Goal: Information Seeking & Learning: Learn about a topic

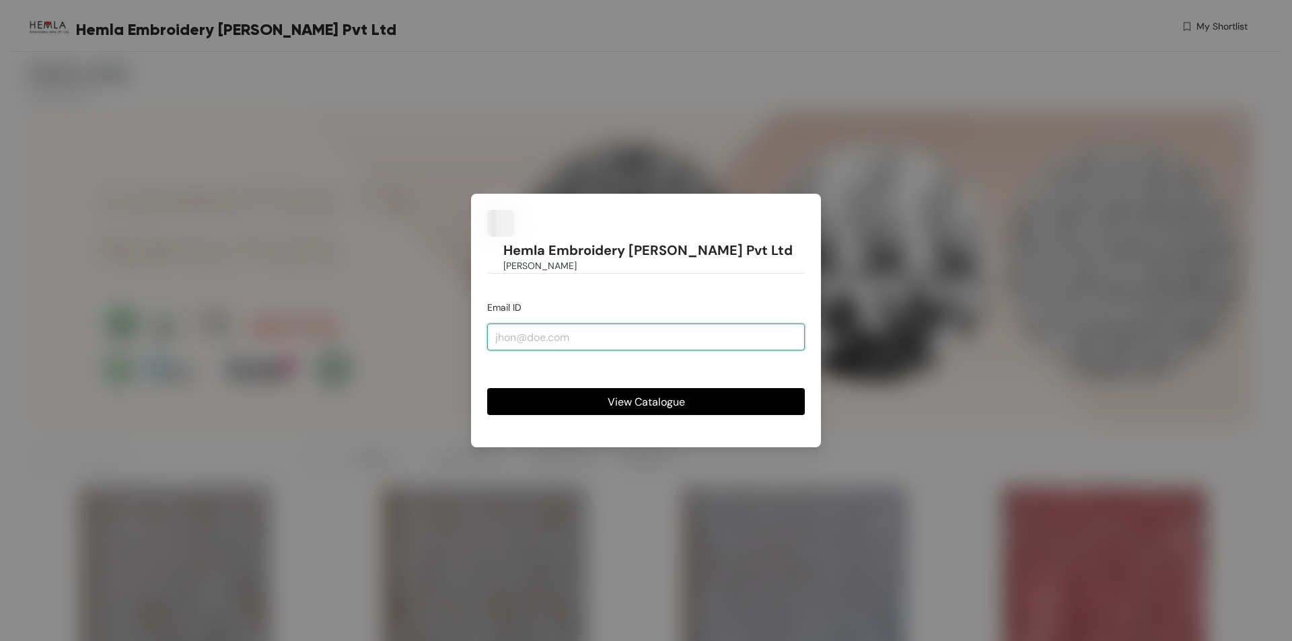
click at [545, 324] on input "email" at bounding box center [646, 337] width 318 height 27
type input "[EMAIL_ADDRESS][DOMAIN_NAME]"
click at [655, 394] on span "View Catalogue" at bounding box center [646, 402] width 77 height 17
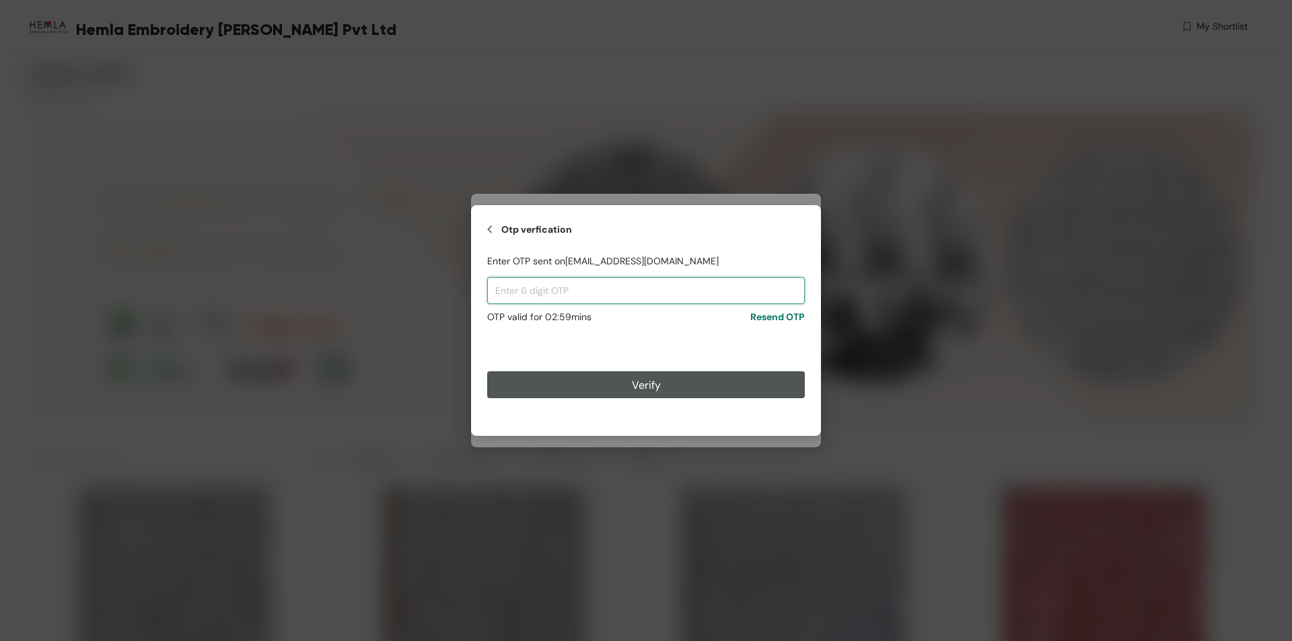
click at [548, 293] on input "text" at bounding box center [646, 290] width 318 height 27
click at [625, 294] on input "text" at bounding box center [646, 290] width 318 height 27
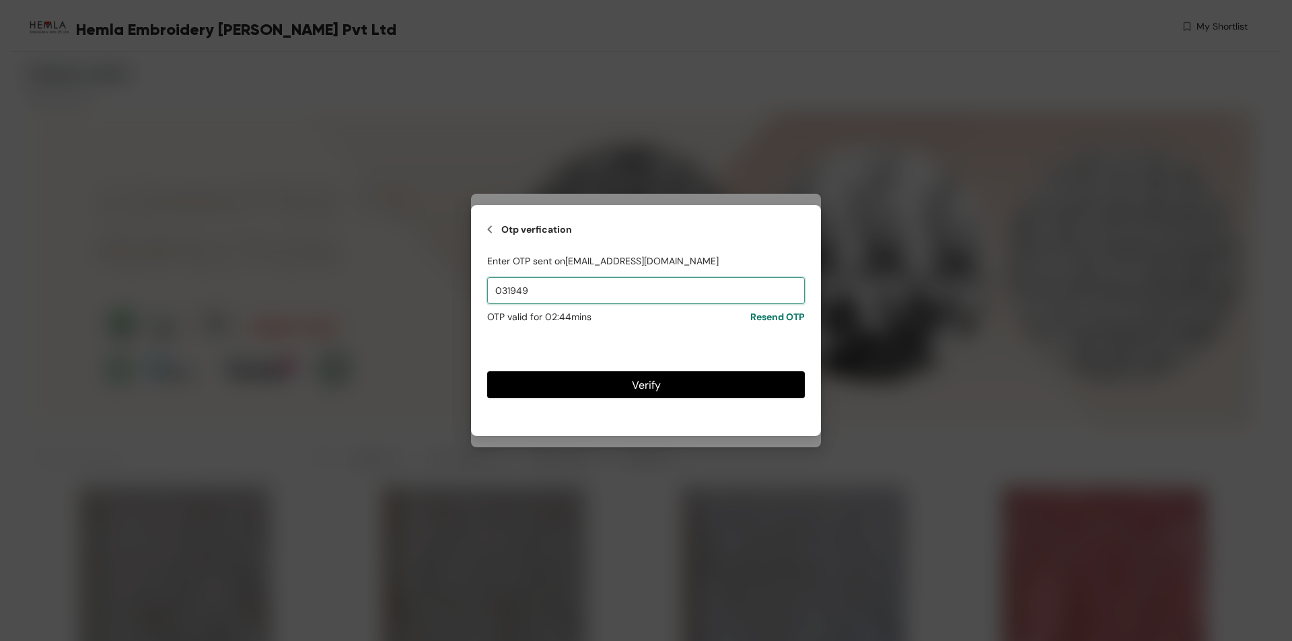
type input "031949"
click at [654, 387] on span "Verify" at bounding box center [646, 385] width 29 height 17
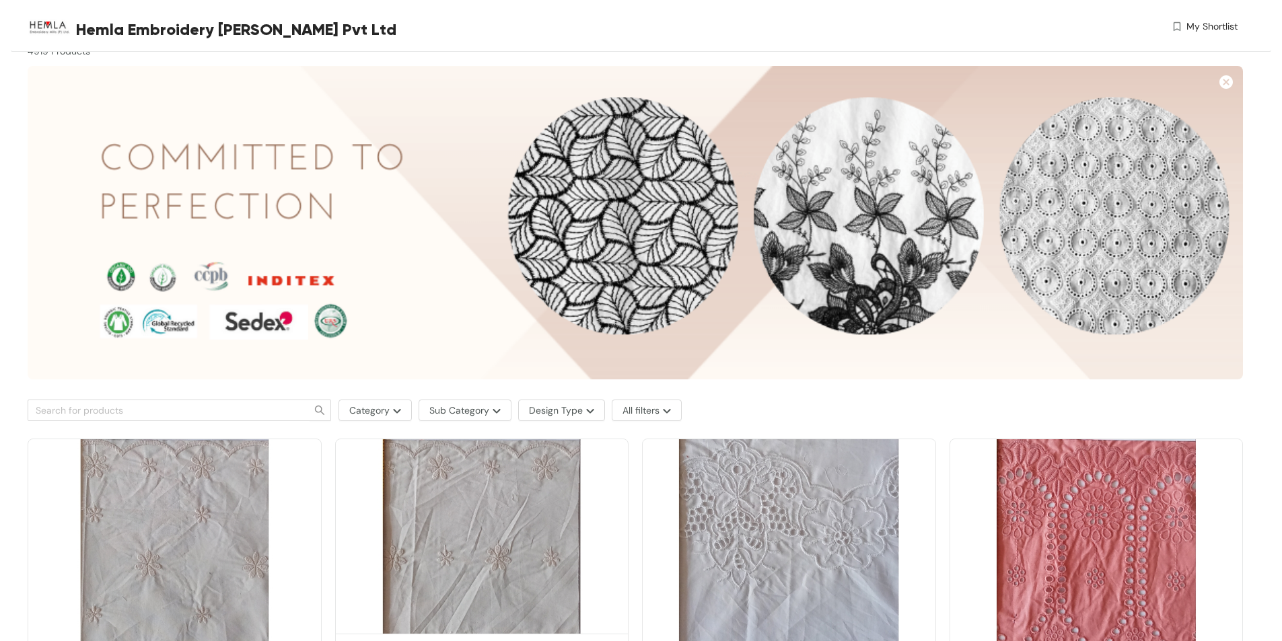
scroll to position [67, 0]
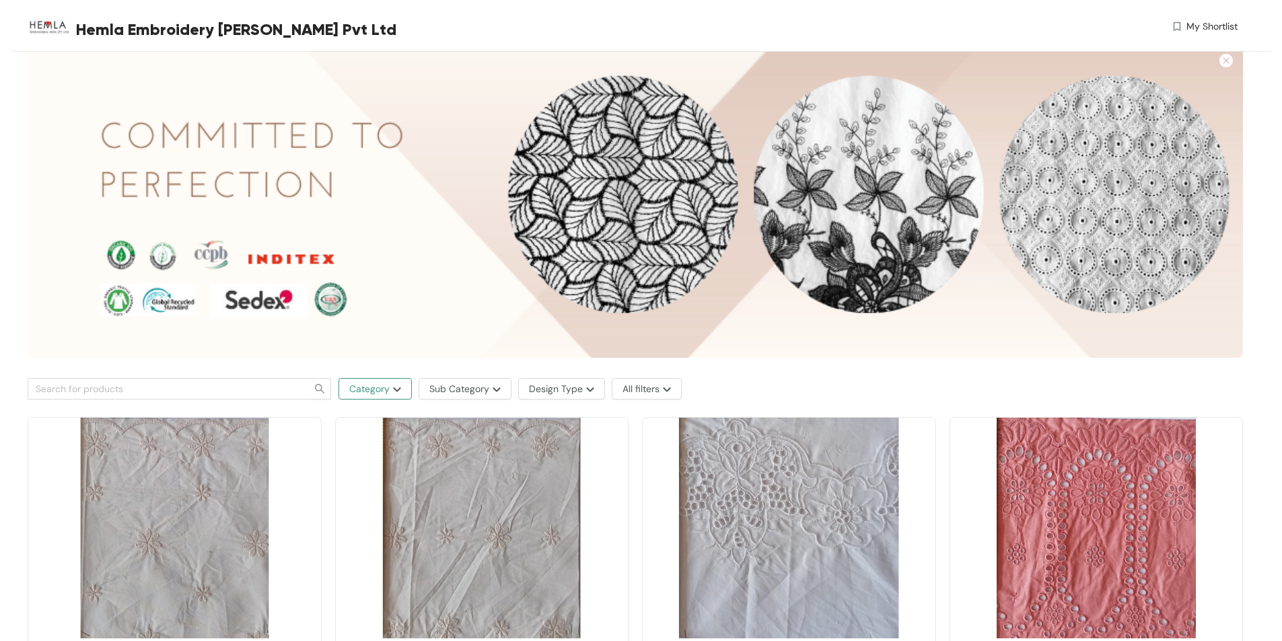
drag, startPoint x: 402, startPoint y: 378, endPoint x: 390, endPoint y: 389, distance: 16.7
click at [391, 388] on button "Category" at bounding box center [375, 389] width 73 height 22
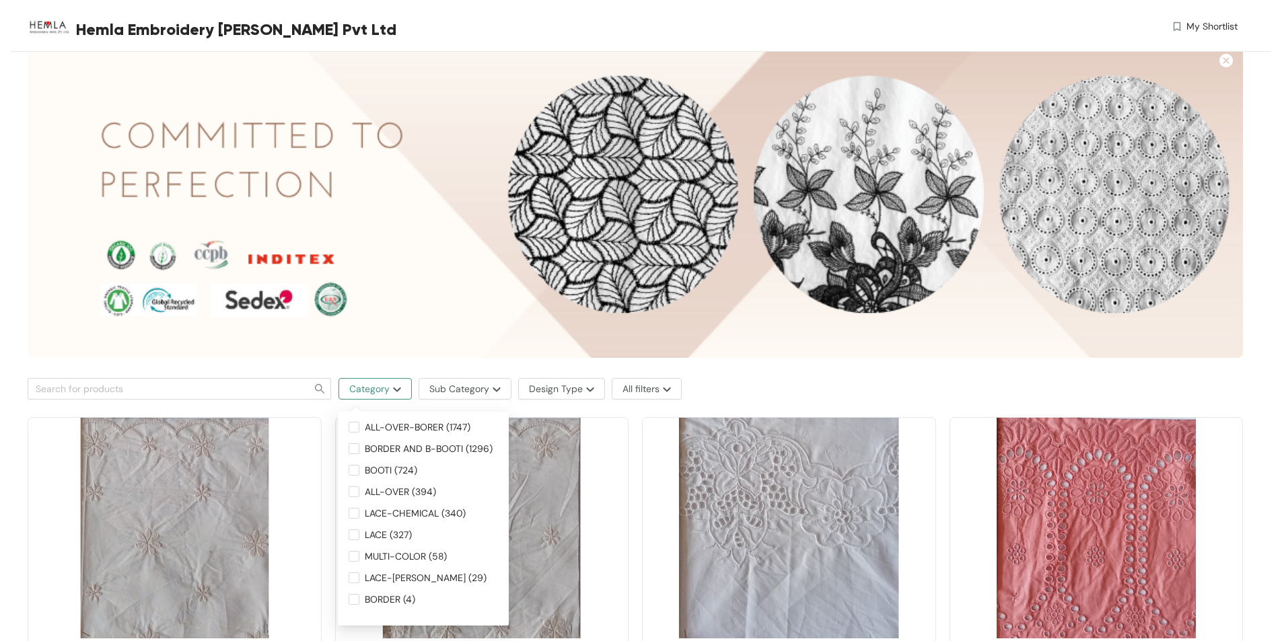
click at [390, 389] on img "button" at bounding box center [395, 389] width 11 height 5
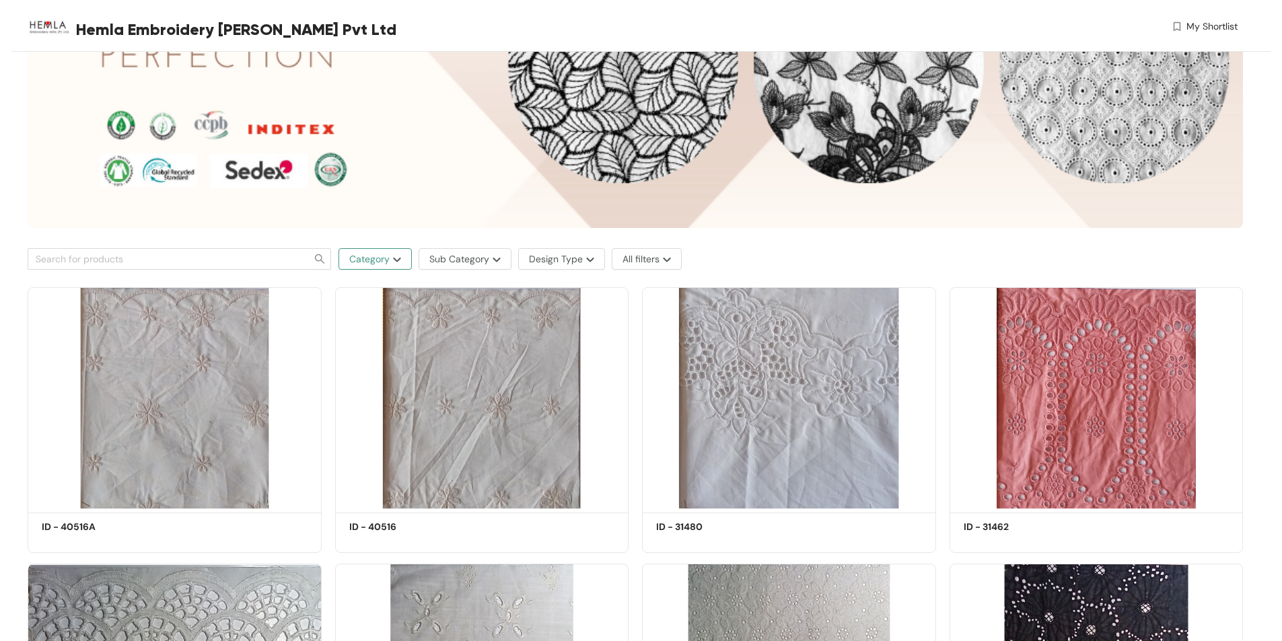
scroll to position [202, 0]
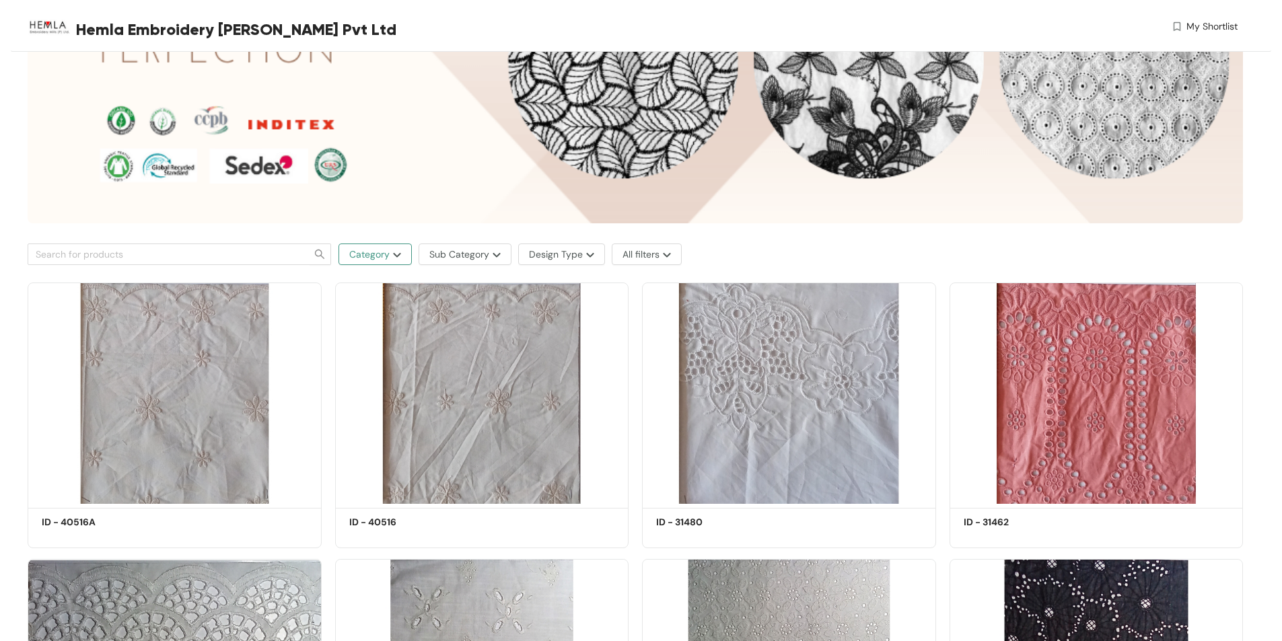
click at [380, 257] on span "Category" at bounding box center [369, 254] width 40 height 15
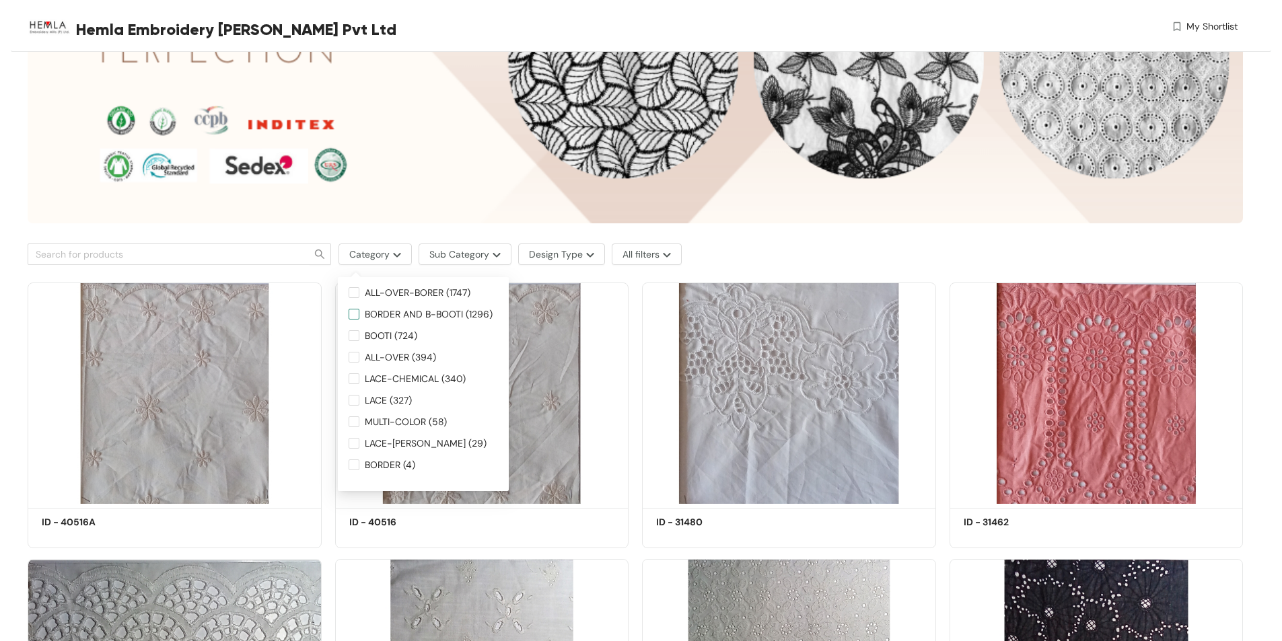
click at [456, 315] on span "BORDER AND B-BOOTI (1296)" at bounding box center [428, 314] width 139 height 15
click at [359, 315] on input "BORDER AND B-BOOTI (1296)" at bounding box center [354, 314] width 11 height 11
checkbox input "true"
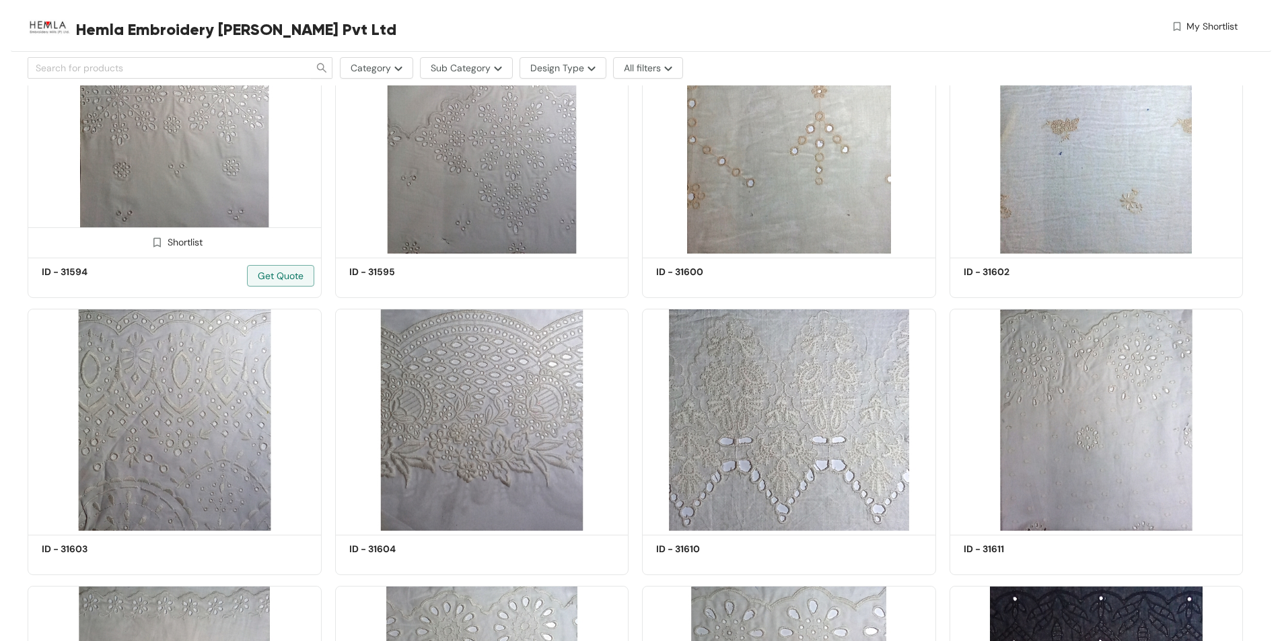
scroll to position [875, 0]
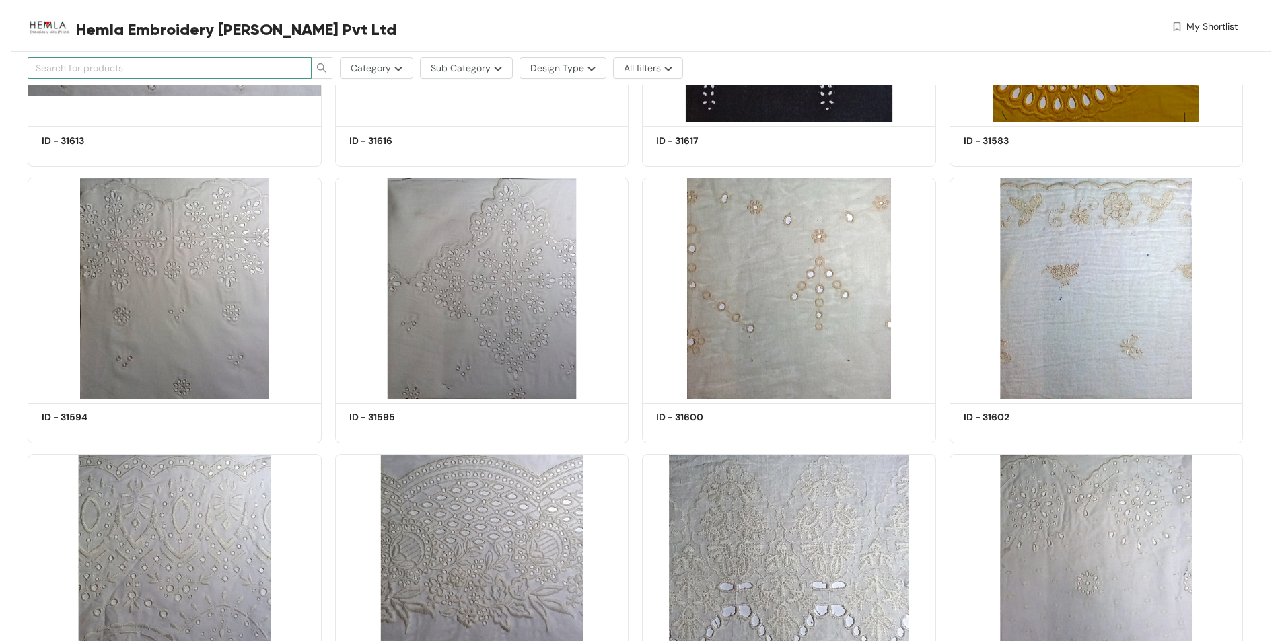
click at [172, 72] on input "text" at bounding box center [164, 68] width 257 height 15
type input "3d"
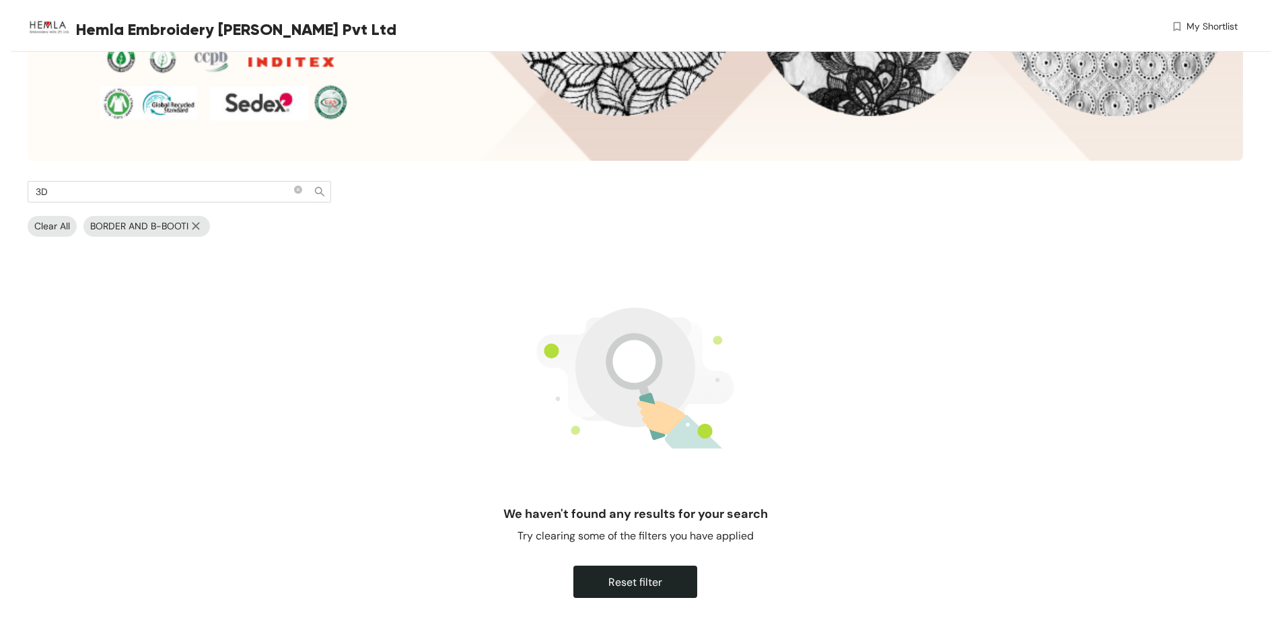
scroll to position [197, 0]
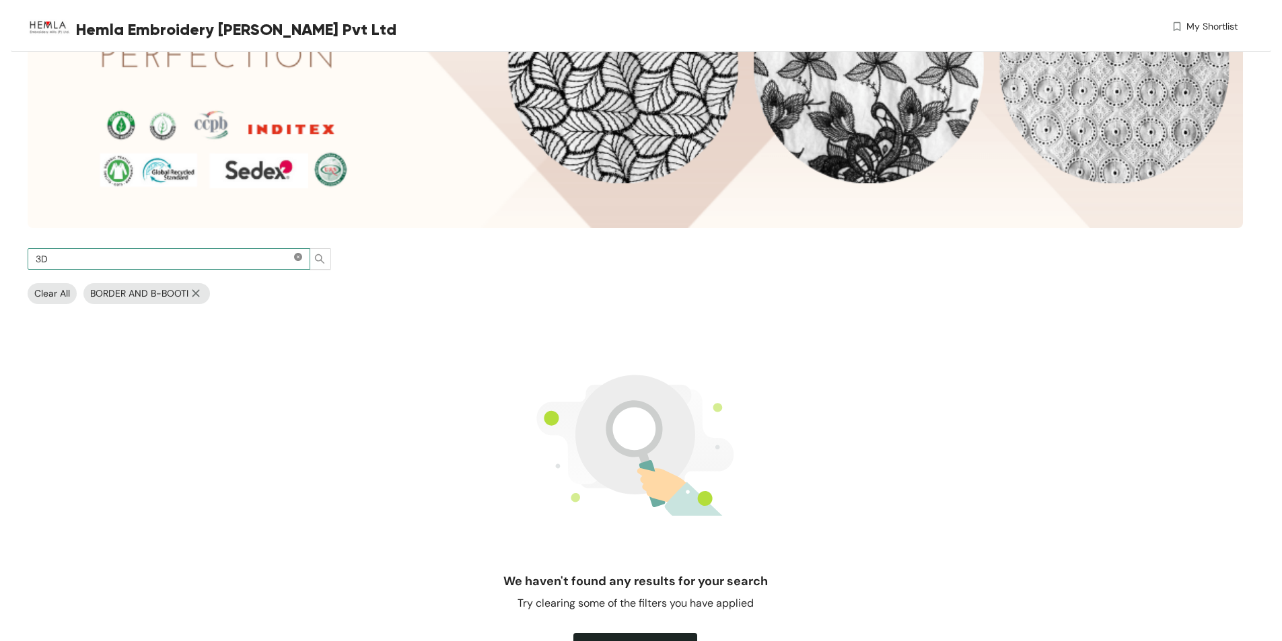
click at [295, 256] on icon "close-circle" at bounding box center [298, 257] width 8 height 8
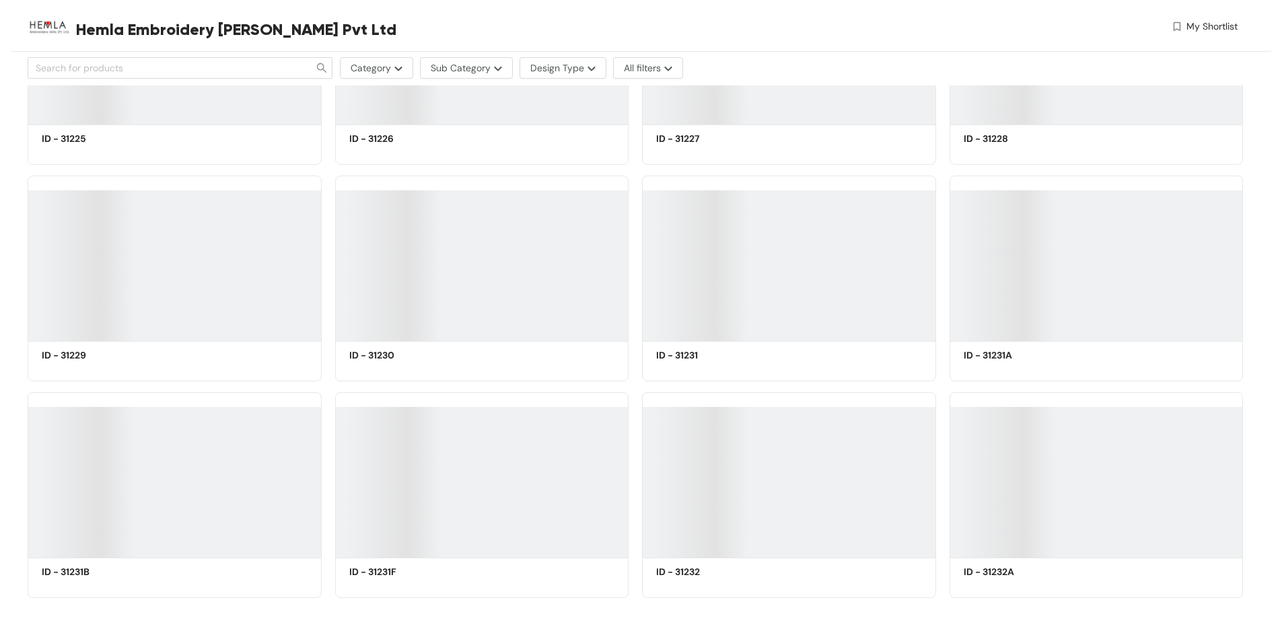
scroll to position [13864, 0]
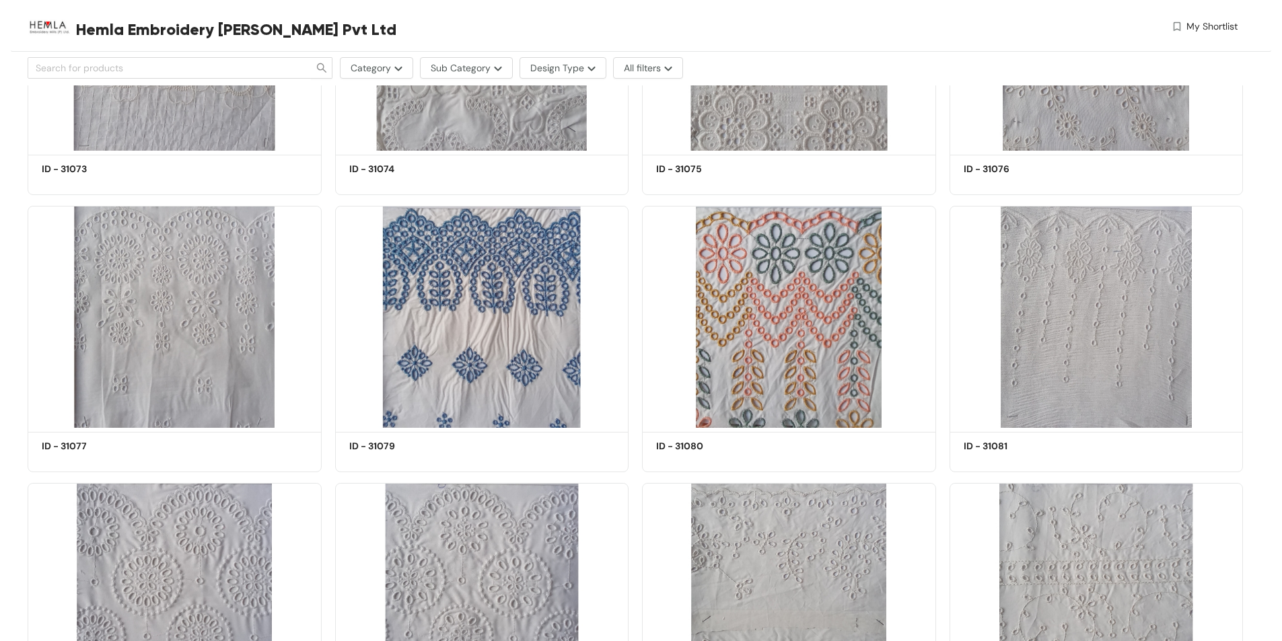
click at [573, 79] on div "Category Sub Category Design Type All filters" at bounding box center [639, 67] width 1222 height 35
click at [575, 73] on span "Design Type" at bounding box center [557, 68] width 54 height 15
click at [645, 69] on span "All filters" at bounding box center [642, 68] width 37 height 15
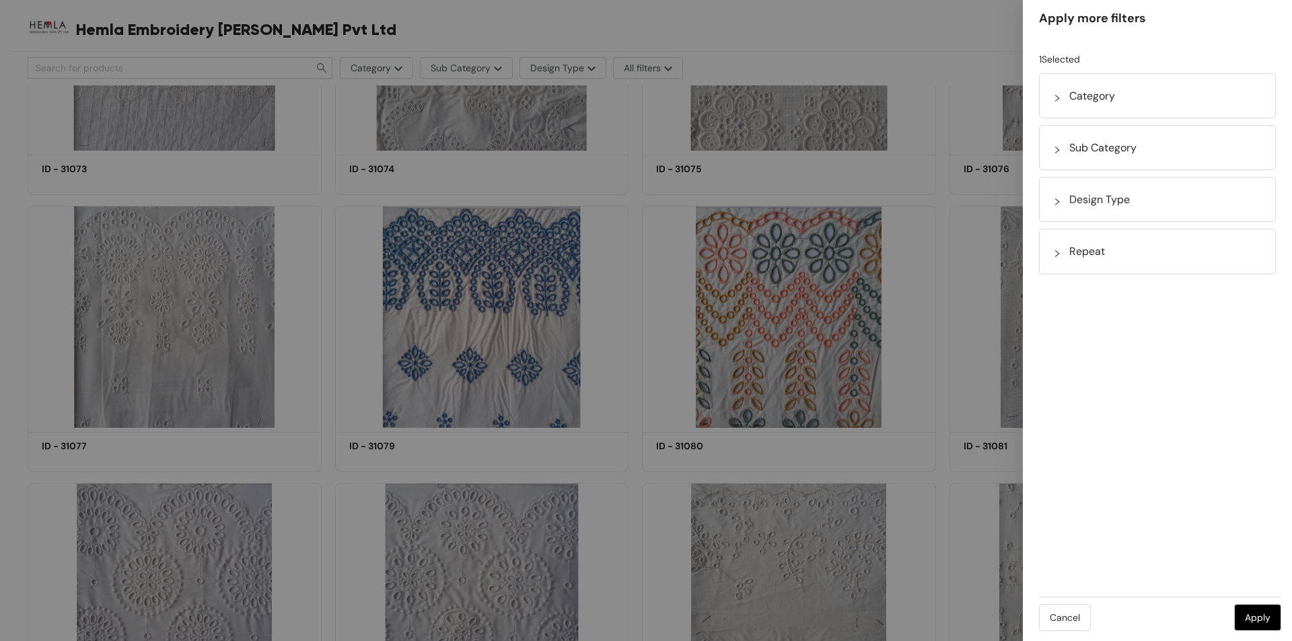
click at [491, 71] on div at bounding box center [646, 320] width 1292 height 641
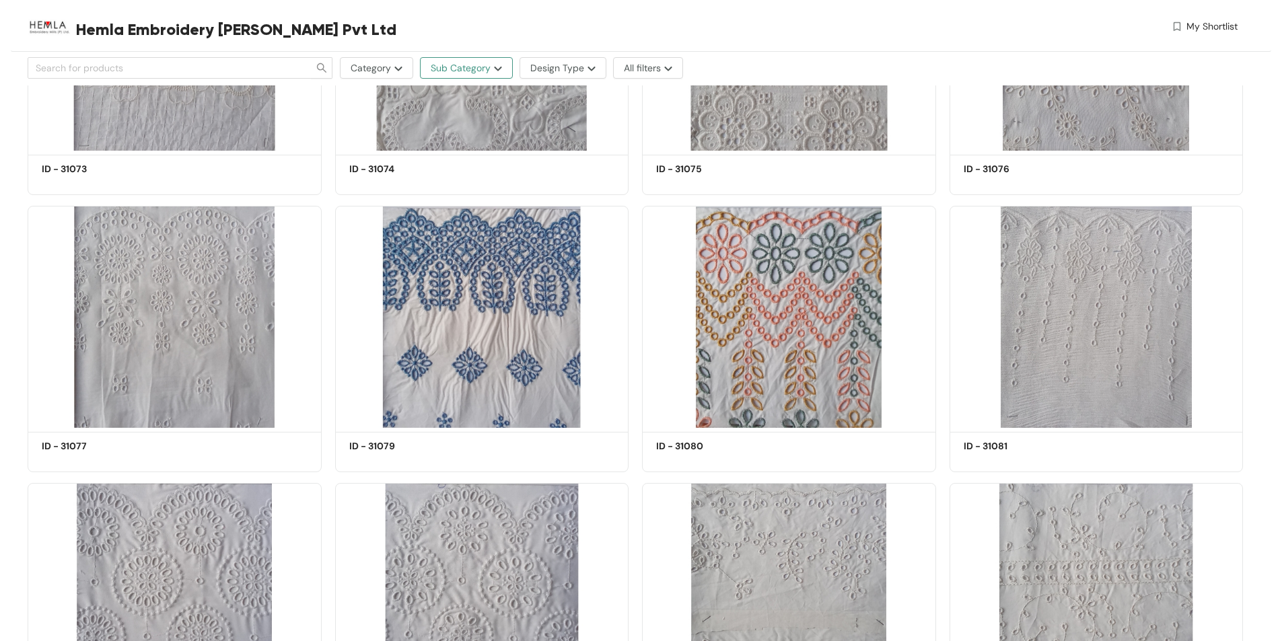
click at [491, 71] on img "button" at bounding box center [496, 68] width 11 height 5
click at [503, 72] on button "Sub Category" at bounding box center [466, 68] width 93 height 22
click at [501, 69] on img "button" at bounding box center [496, 68] width 11 height 5
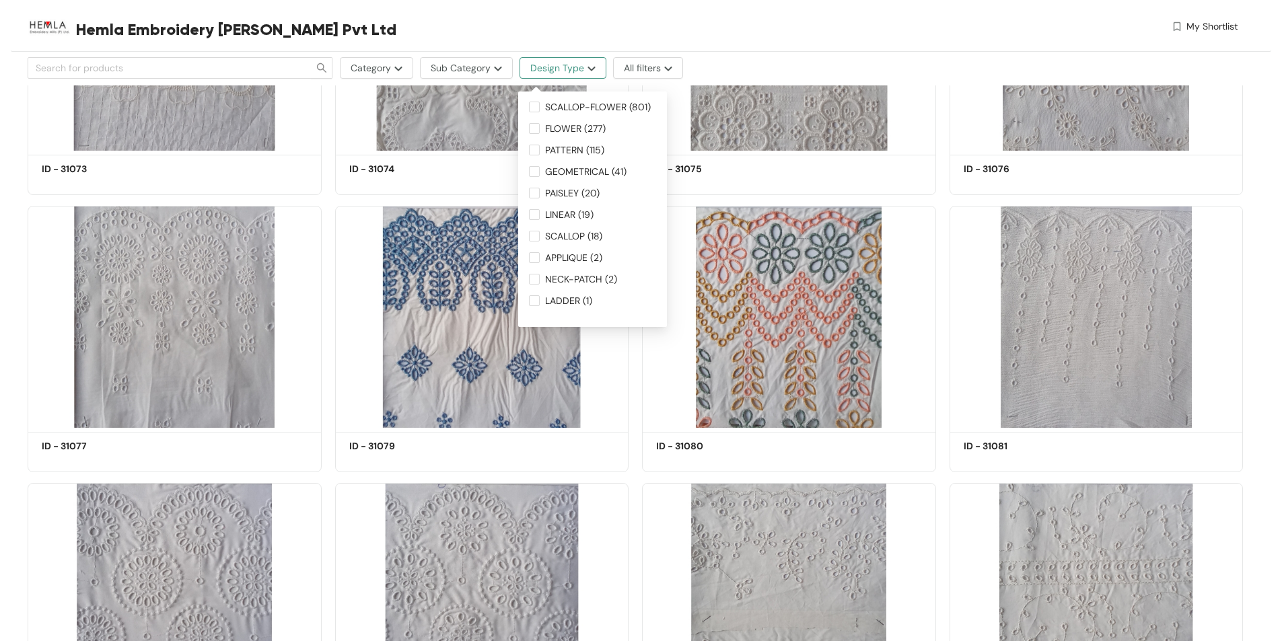
click at [594, 69] on button "Design Type" at bounding box center [563, 68] width 87 height 22
click at [533, 130] on input "FLOWER (277)" at bounding box center [534, 128] width 11 height 11
checkbox input "true"
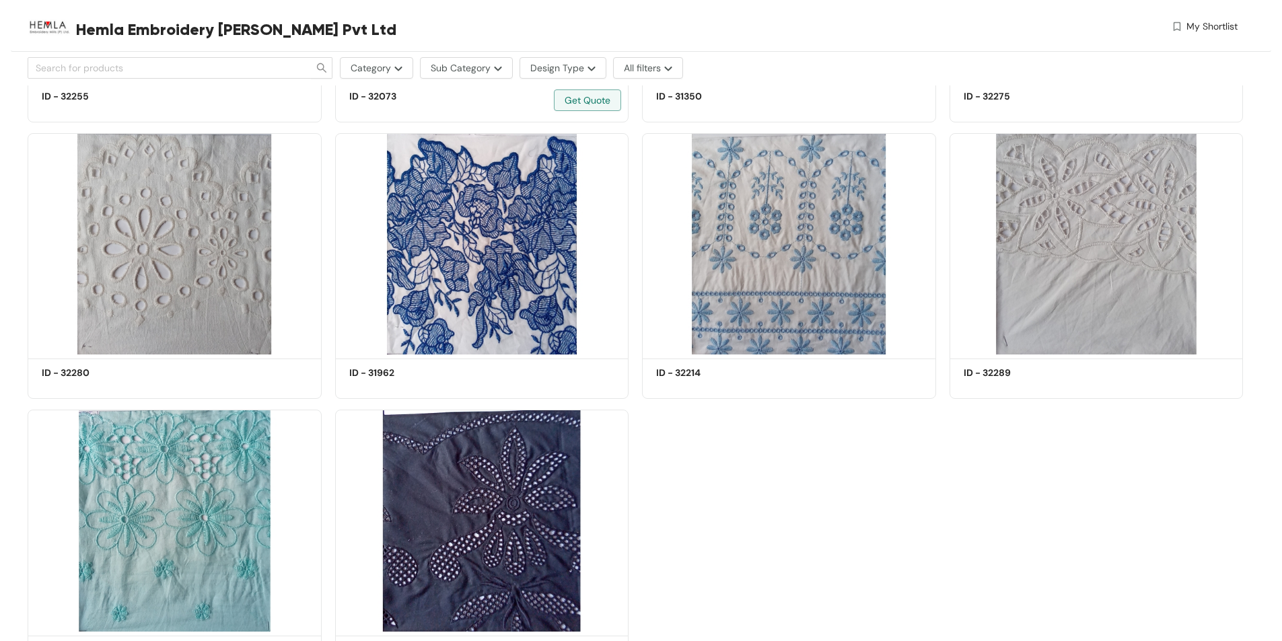
scroll to position [15962, 0]
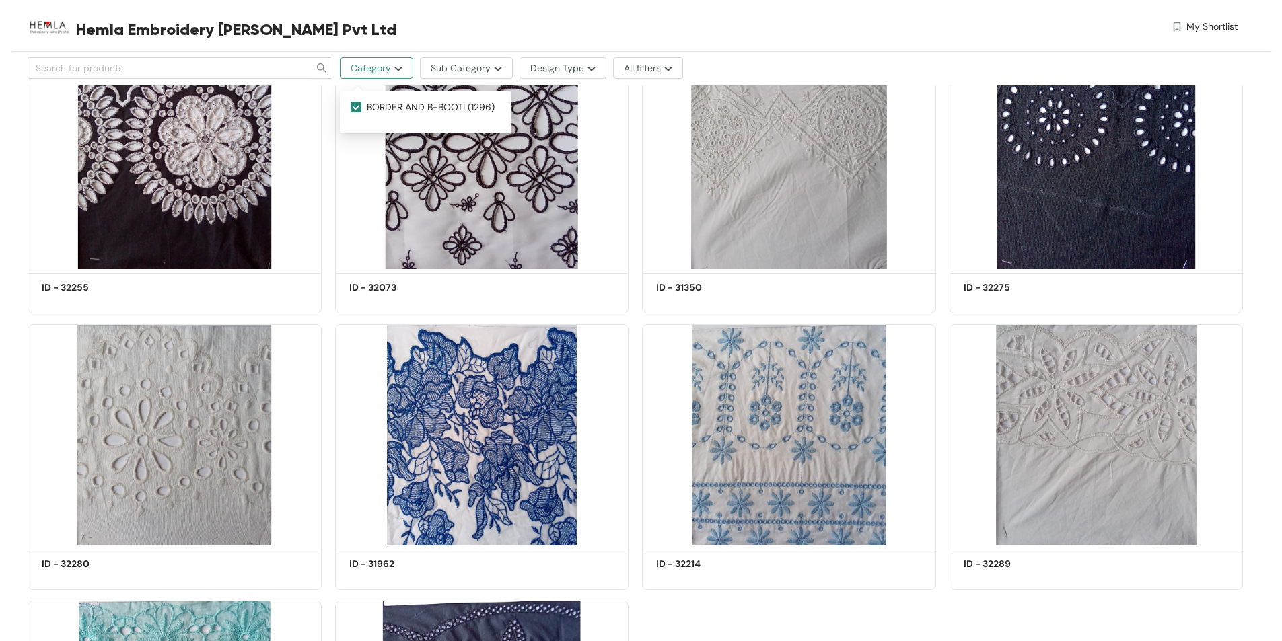
click at [390, 75] on button "Category" at bounding box center [376, 68] width 73 height 22
click at [398, 73] on button "Category" at bounding box center [376, 68] width 73 height 22
click at [390, 120] on label "BORDER AND B-BOOTI (1296)" at bounding box center [425, 111] width 149 height 22
click at [361, 112] on input "BORDER AND B-BOOTI (1296)" at bounding box center [356, 107] width 11 height 11
checkbox input "false"
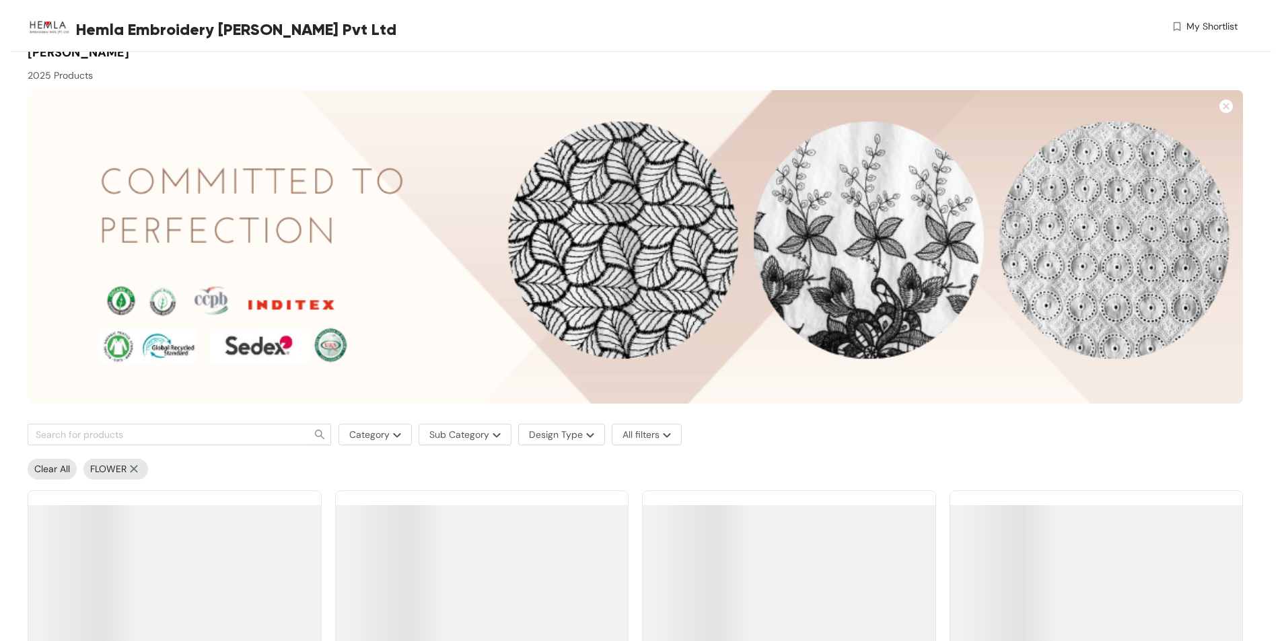
scroll to position [337, 0]
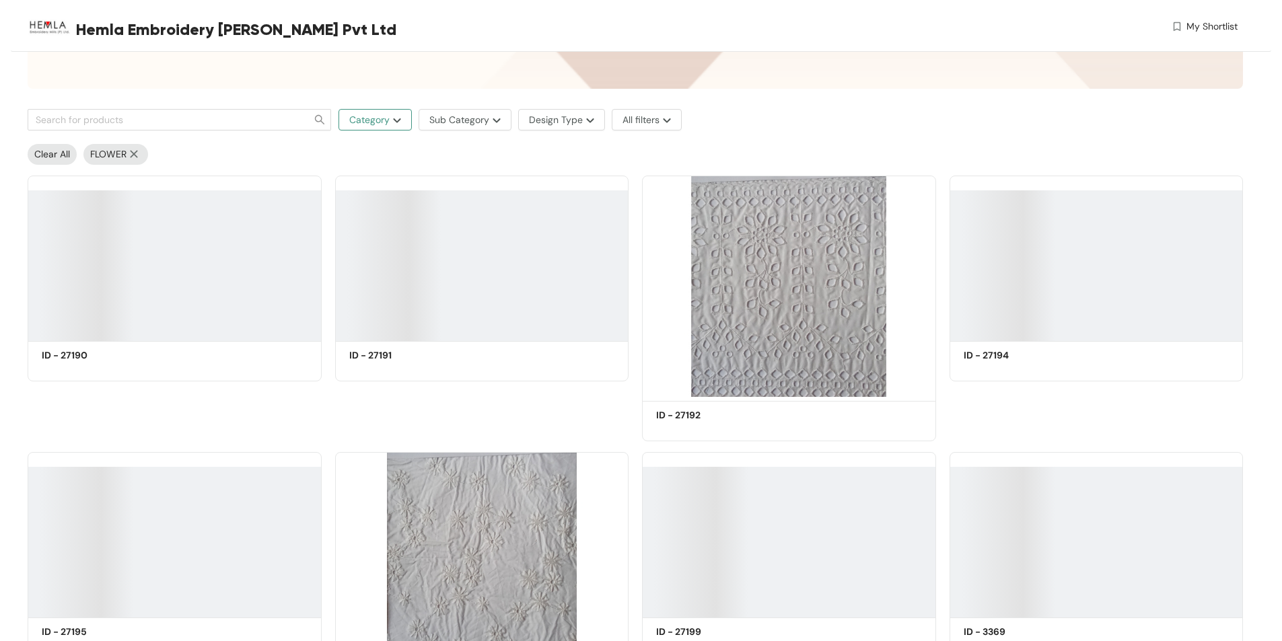
click at [393, 124] on button "Category" at bounding box center [375, 120] width 73 height 22
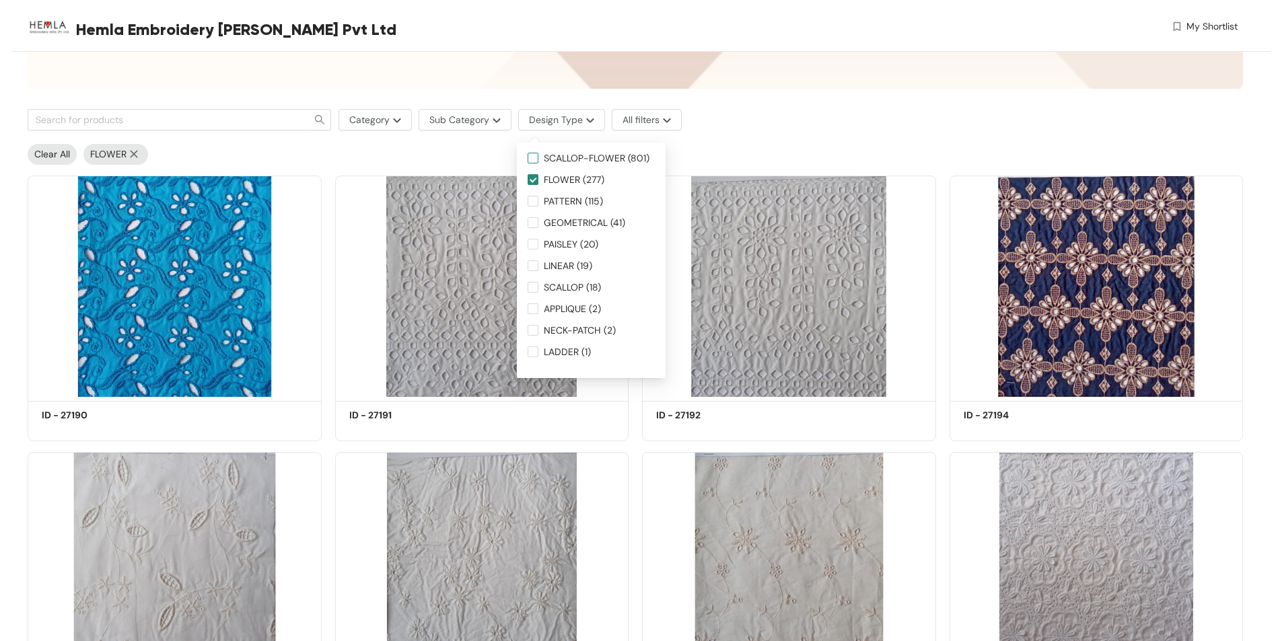
click at [530, 154] on input "SCALLOP-FLOWER (801)" at bounding box center [533, 158] width 11 height 11
checkbox input "true"
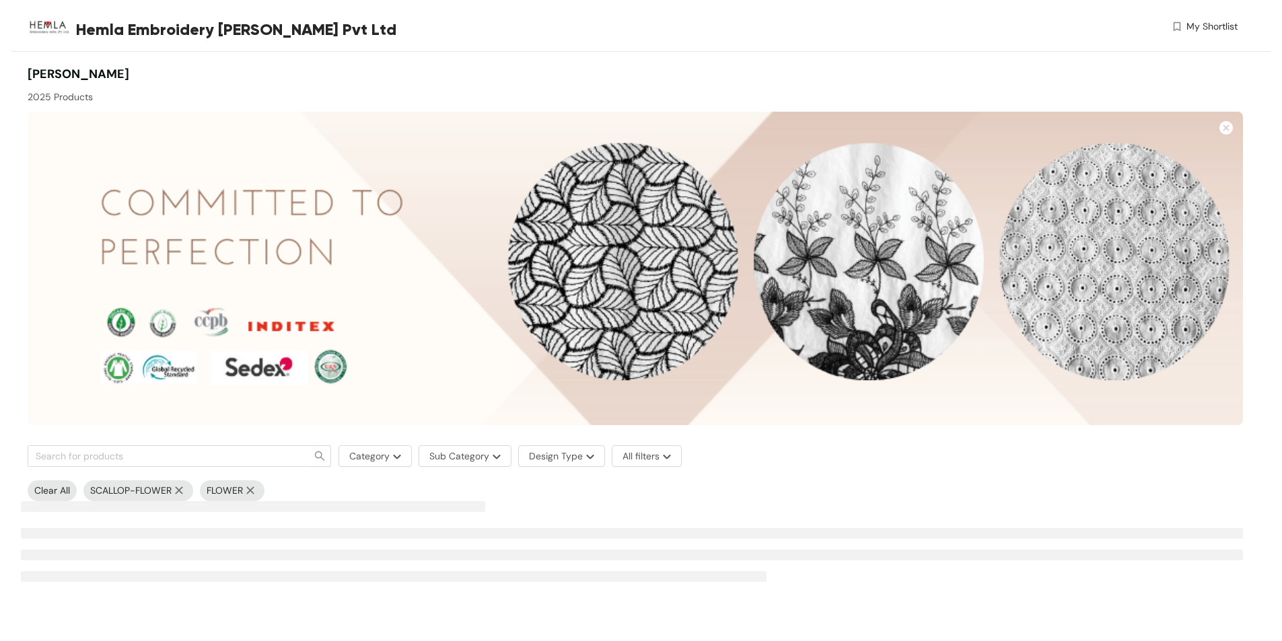
scroll to position [0, 0]
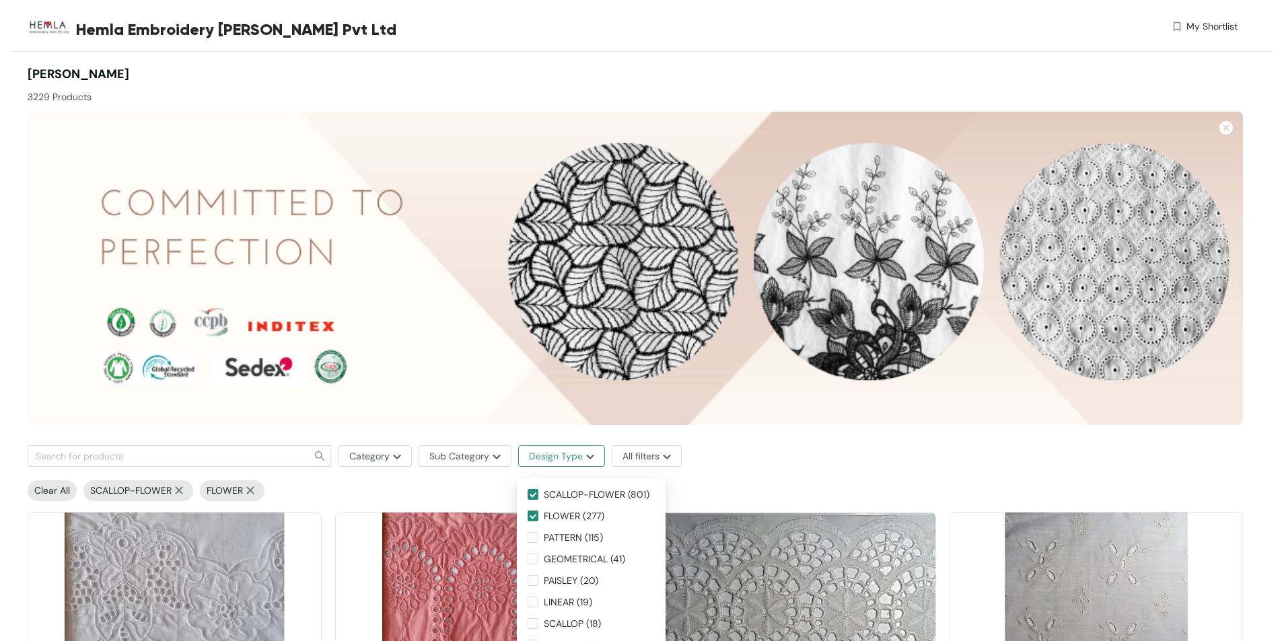
click at [534, 464] on button "Design Type" at bounding box center [561, 457] width 87 height 22
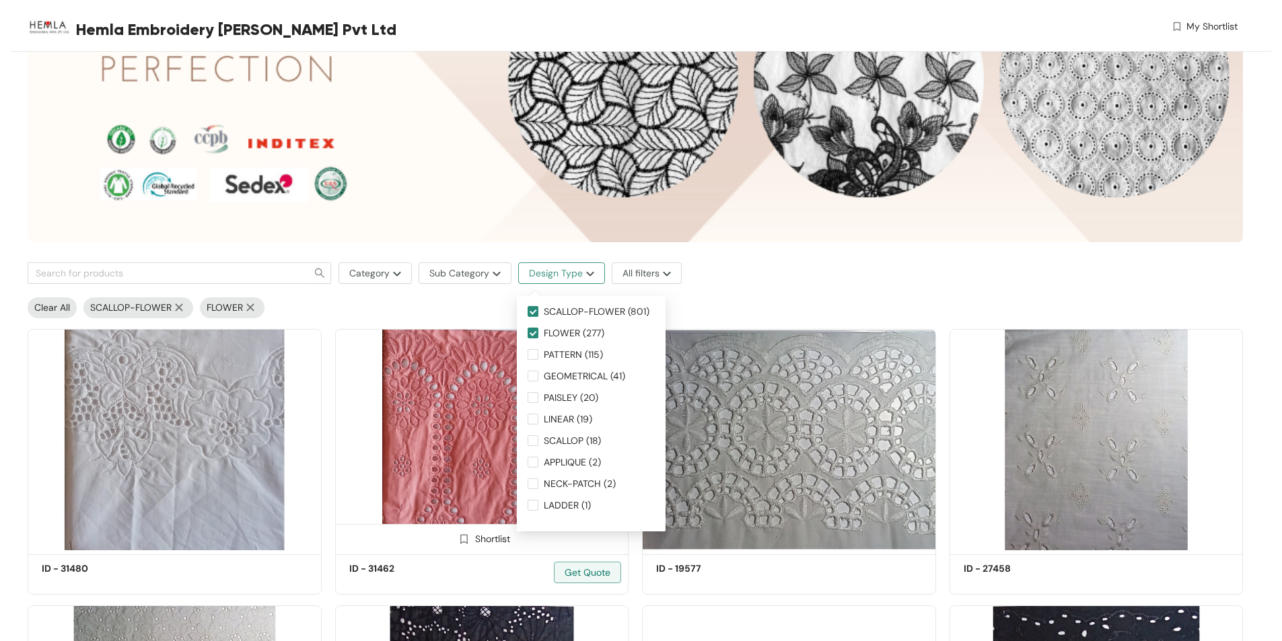
scroll to position [202, 0]
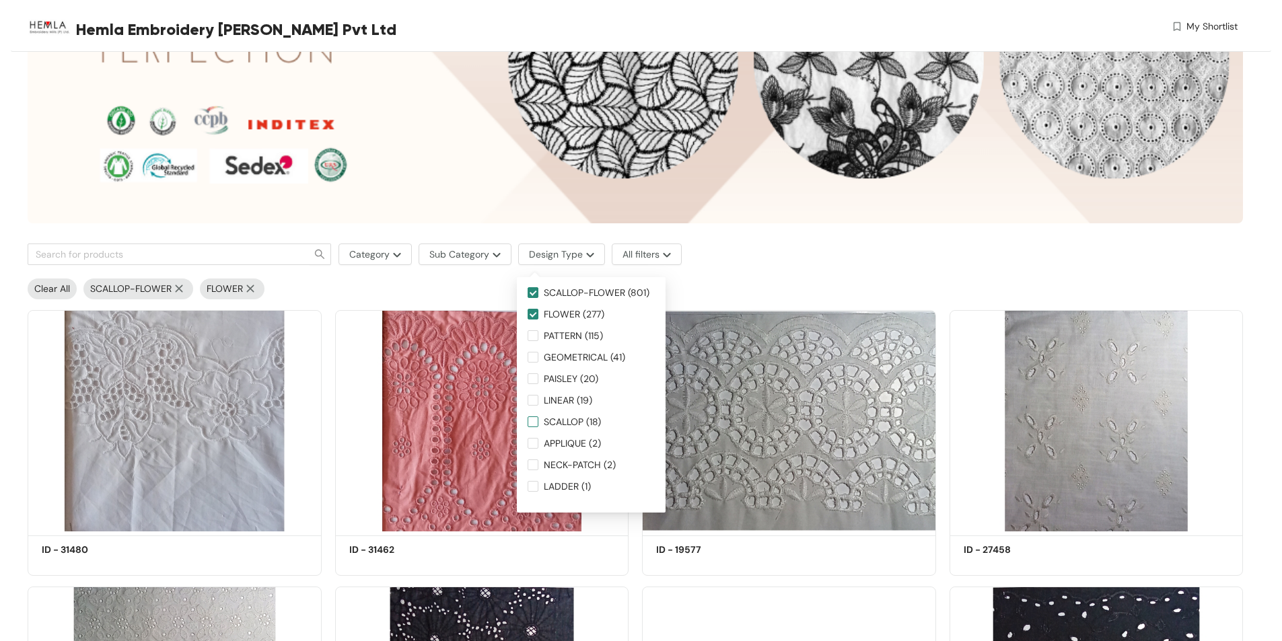
click at [530, 427] on input "SCALLOP (18)" at bounding box center [533, 422] width 11 height 11
checkbox input "true"
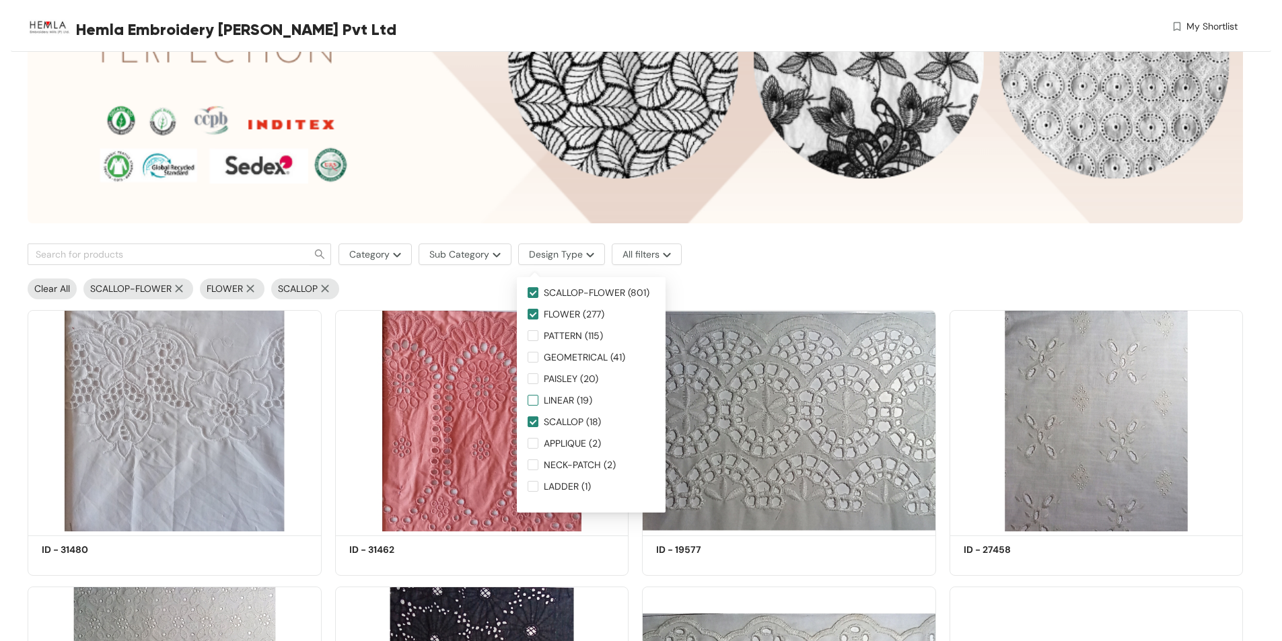
click at [536, 400] on input "LINEAR (19)" at bounding box center [533, 400] width 11 height 11
checkbox input "true"
click at [532, 445] on input "APPLIQUE (2)" at bounding box center [533, 443] width 11 height 11
checkbox input "true"
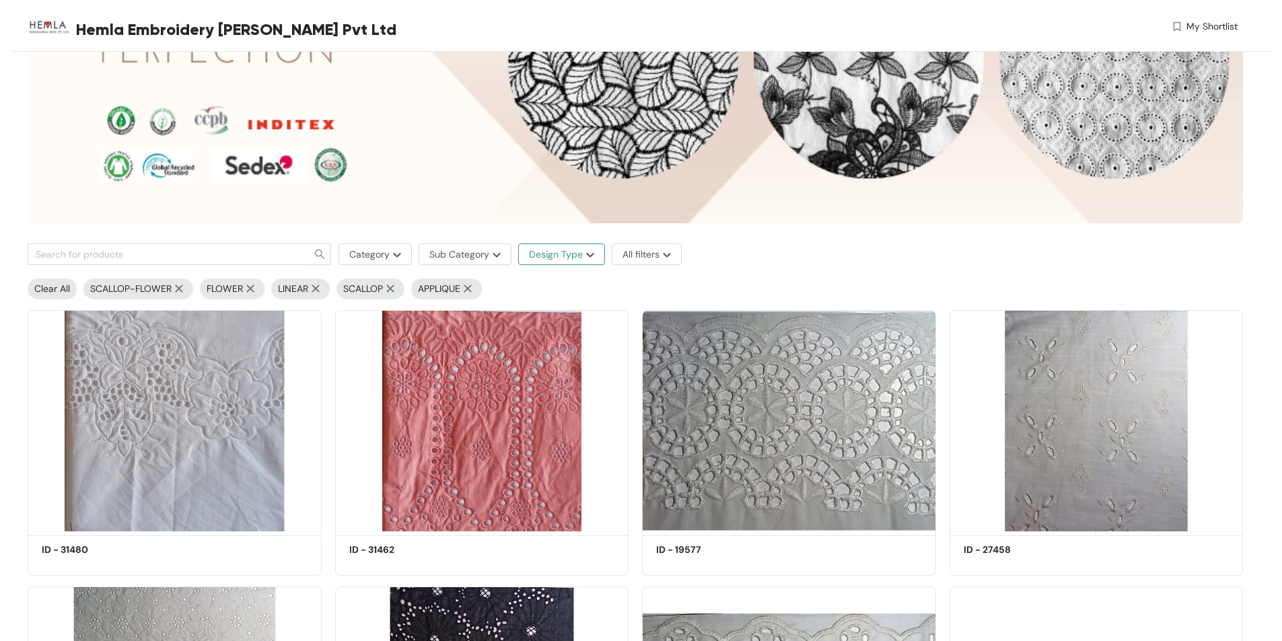
click at [576, 256] on span "Design Type" at bounding box center [556, 254] width 54 height 15
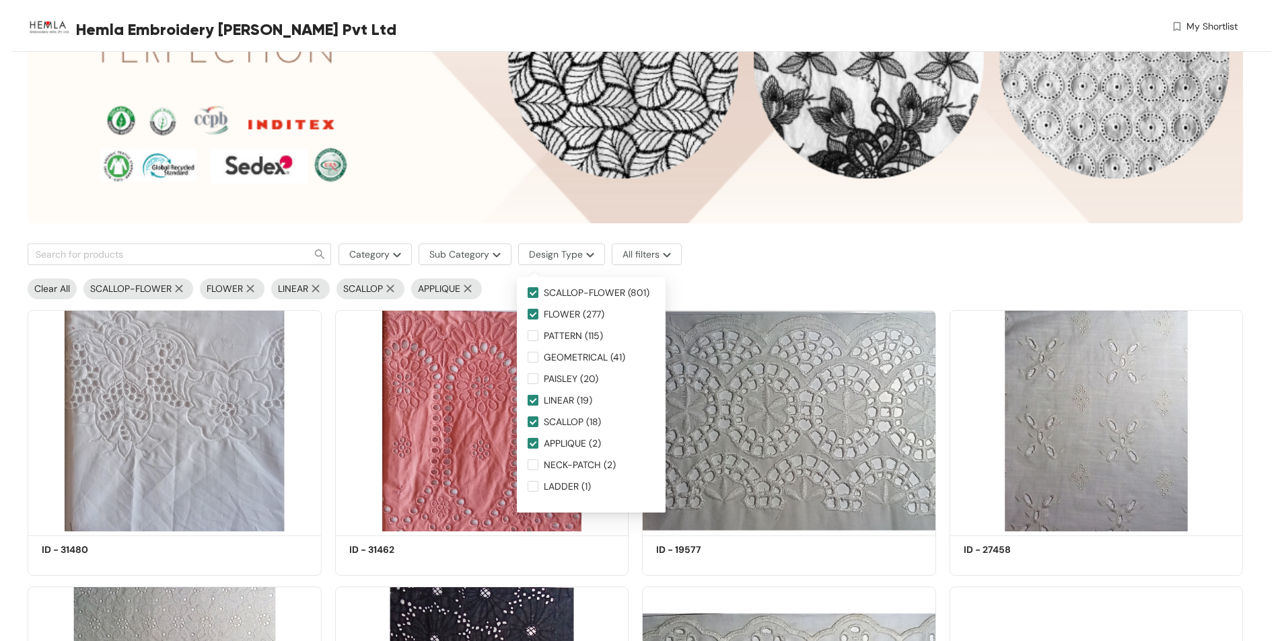
click at [534, 399] on input "LINEAR (19)" at bounding box center [533, 400] width 11 height 11
checkbox input "false"
click at [555, 256] on span "Design Type" at bounding box center [556, 254] width 54 height 15
click at [534, 317] on input "FLOWER (277)" at bounding box center [533, 314] width 11 height 11
checkbox input "false"
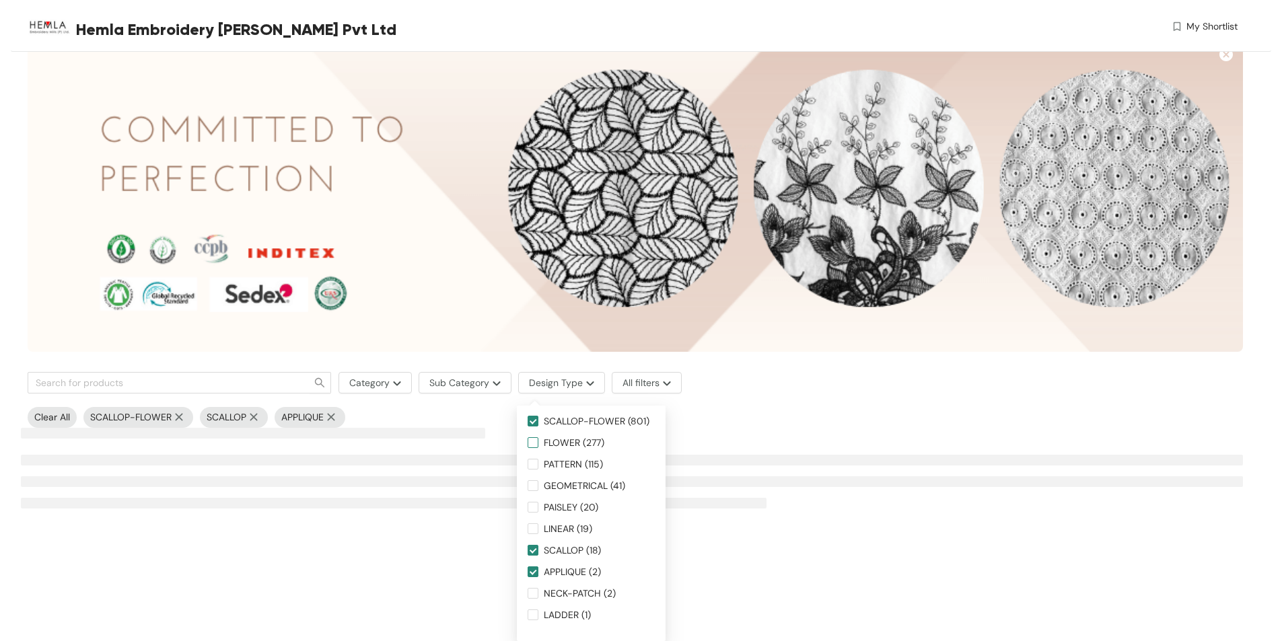
scroll to position [0, 0]
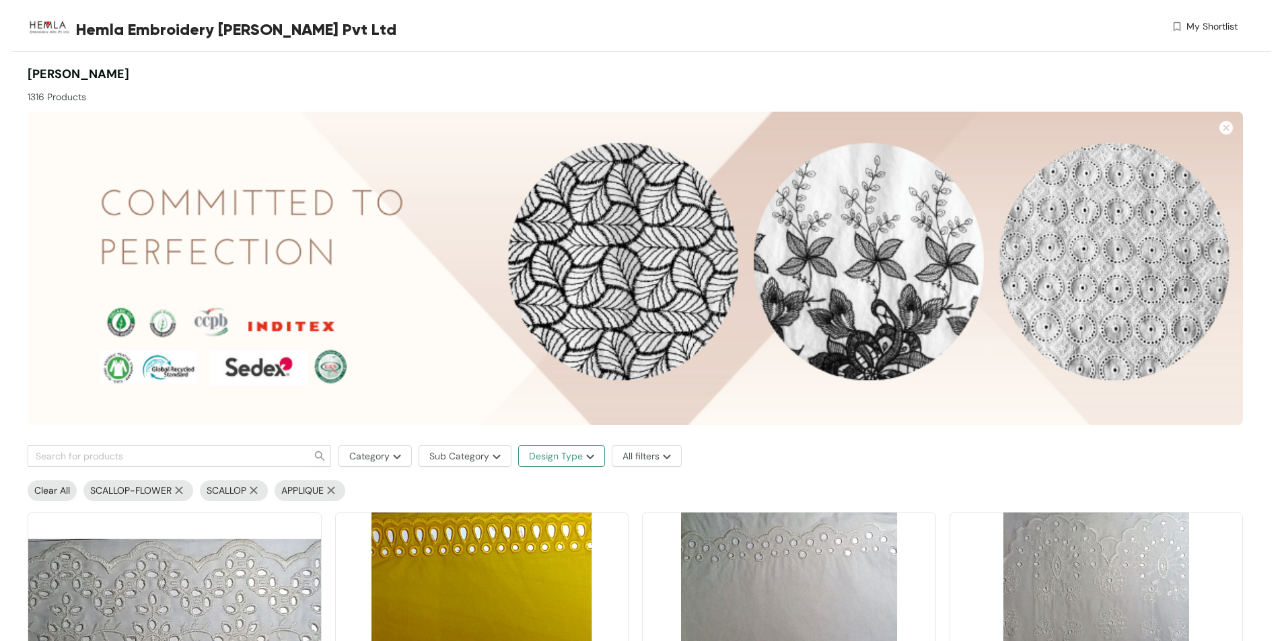
click at [569, 446] on button "Design Type" at bounding box center [561, 457] width 87 height 22
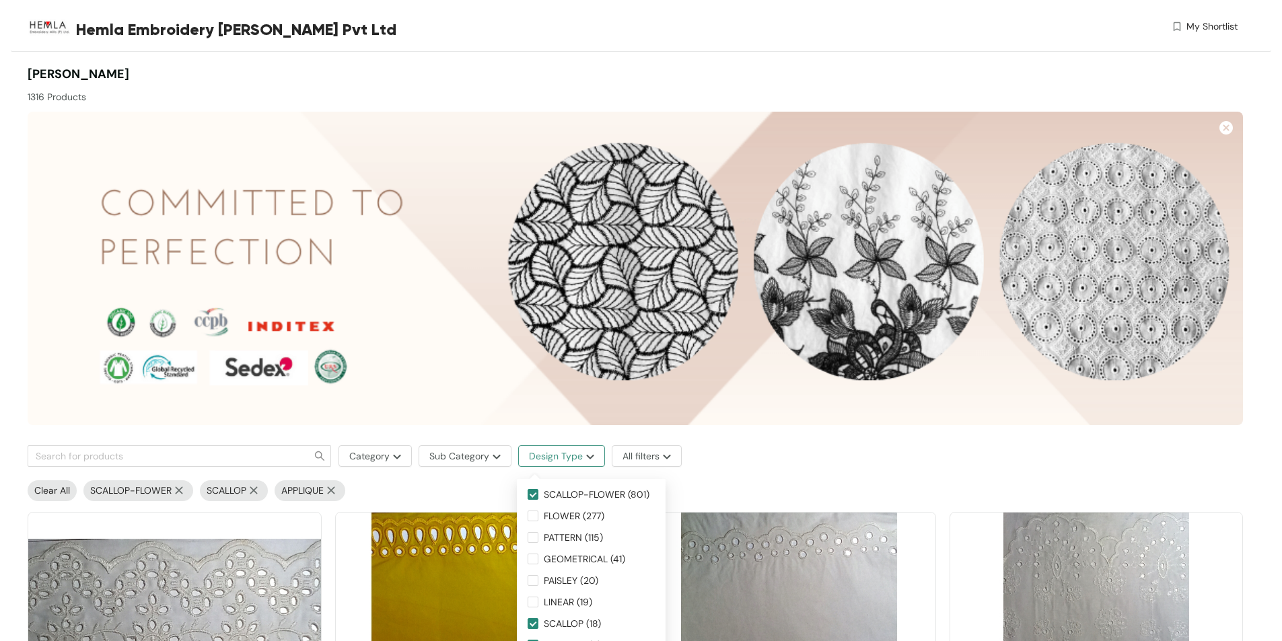
click at [569, 449] on span "Design Type" at bounding box center [556, 456] width 54 height 15
click at [532, 493] on input "SCALLOP-FLOWER (801)" at bounding box center [533, 494] width 11 height 11
checkbox input "false"
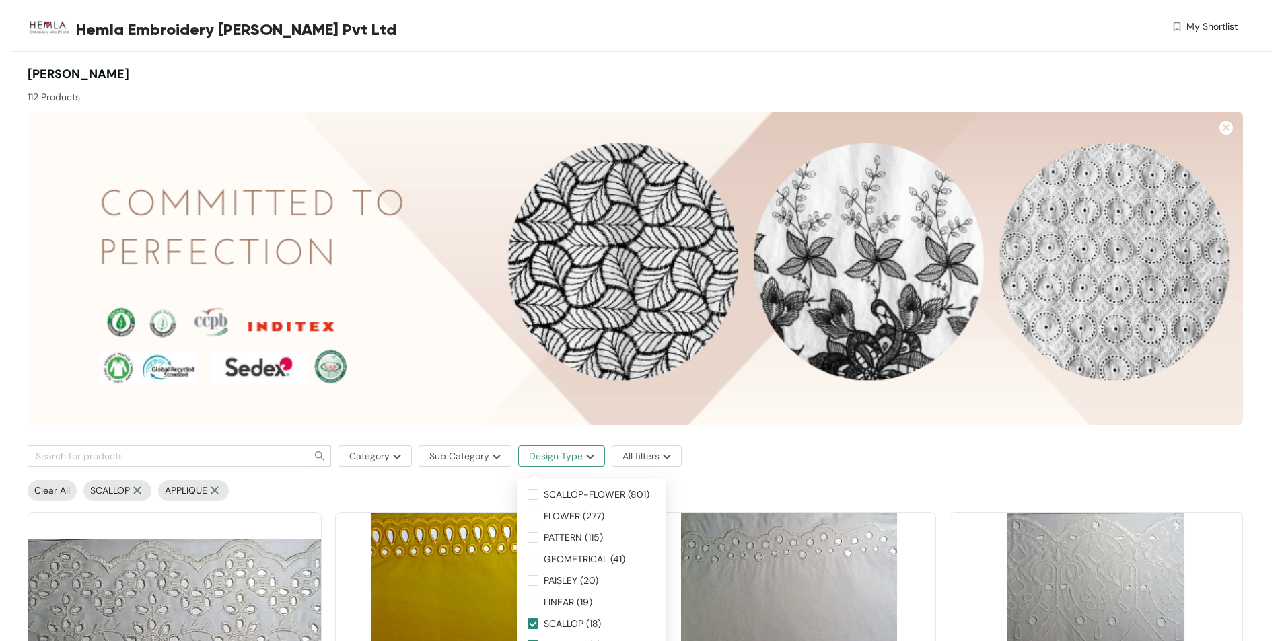
click at [557, 456] on span "Design Type" at bounding box center [556, 456] width 54 height 15
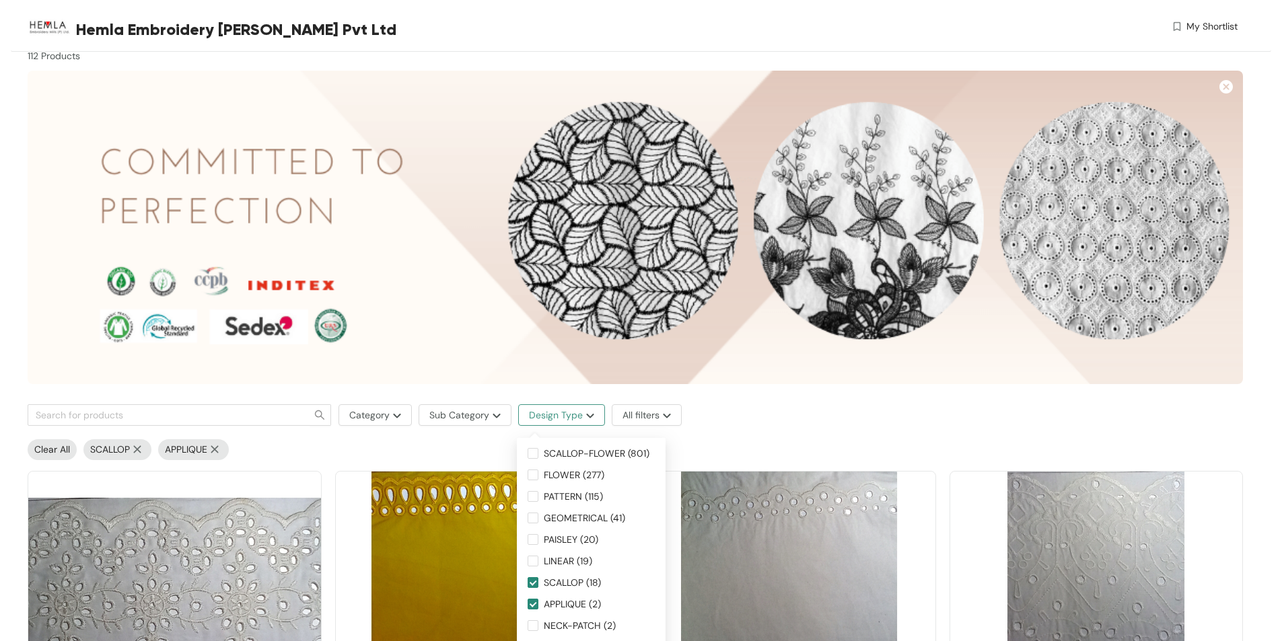
scroll to position [202, 0]
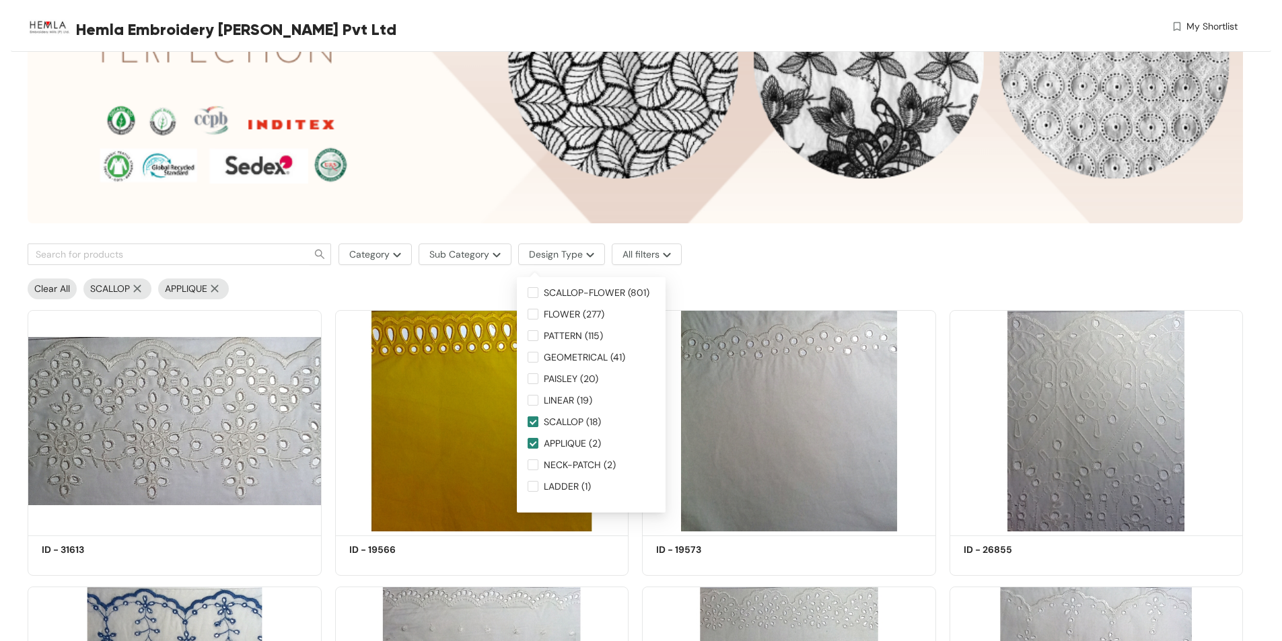
click at [536, 423] on input "SCALLOP (18)" at bounding box center [533, 422] width 11 height 11
checkbox input "false"
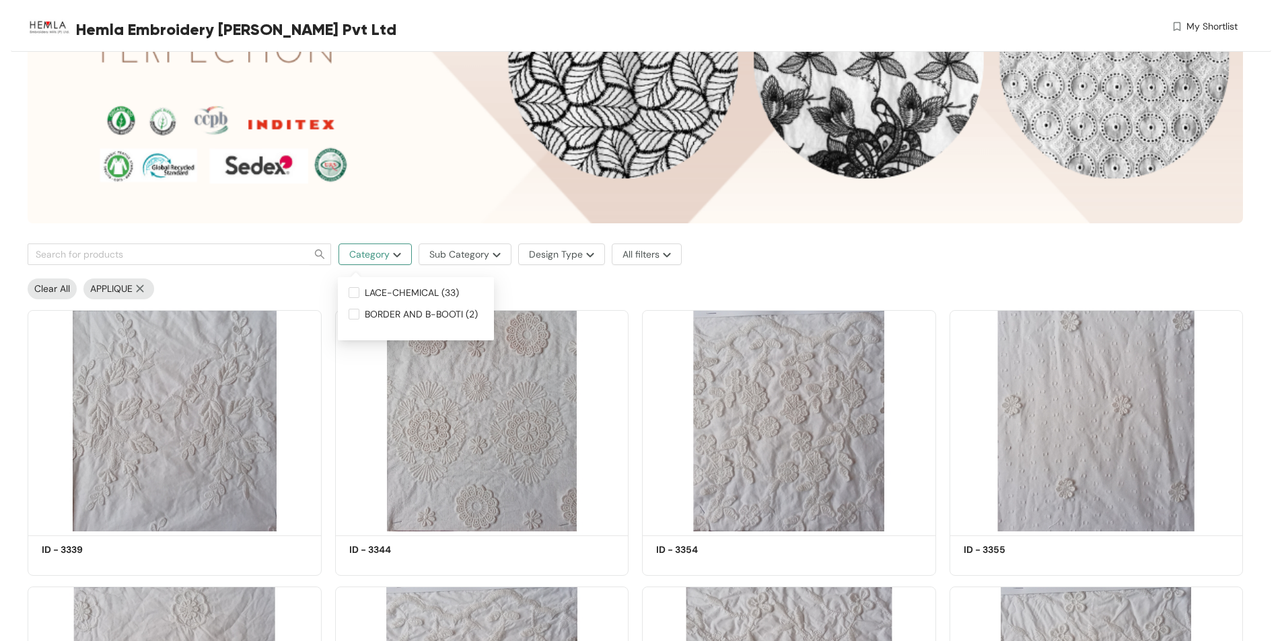
click at [397, 260] on button "Category" at bounding box center [375, 255] width 73 height 22
click at [367, 255] on span "Category" at bounding box center [369, 254] width 40 height 15
click at [357, 316] on input "BORDER AND B-BOOTI (2)" at bounding box center [354, 314] width 11 height 11
checkbox input "true"
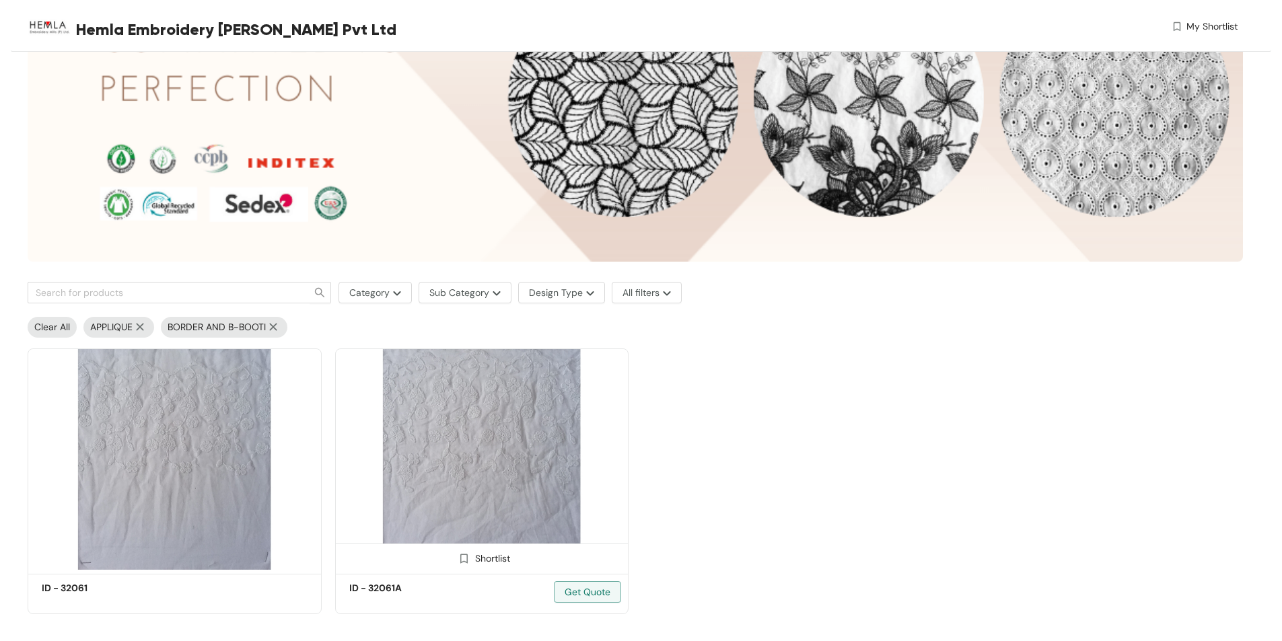
scroll to position [180, 0]
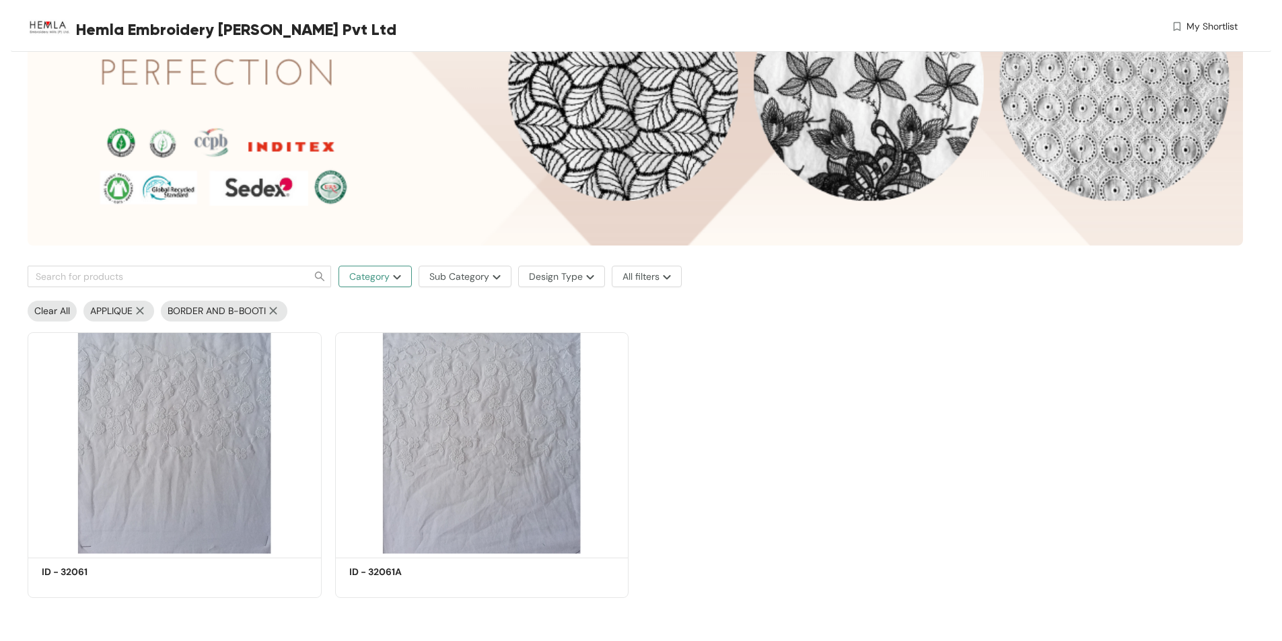
click at [385, 285] on button "Category" at bounding box center [375, 277] width 73 height 22
click at [398, 309] on span "LACE-CHEMICAL (33)" at bounding box center [411, 315] width 105 height 15
click at [359, 310] on input "LACE-CHEMICAL (33)" at bounding box center [354, 315] width 11 height 11
checkbox input "true"
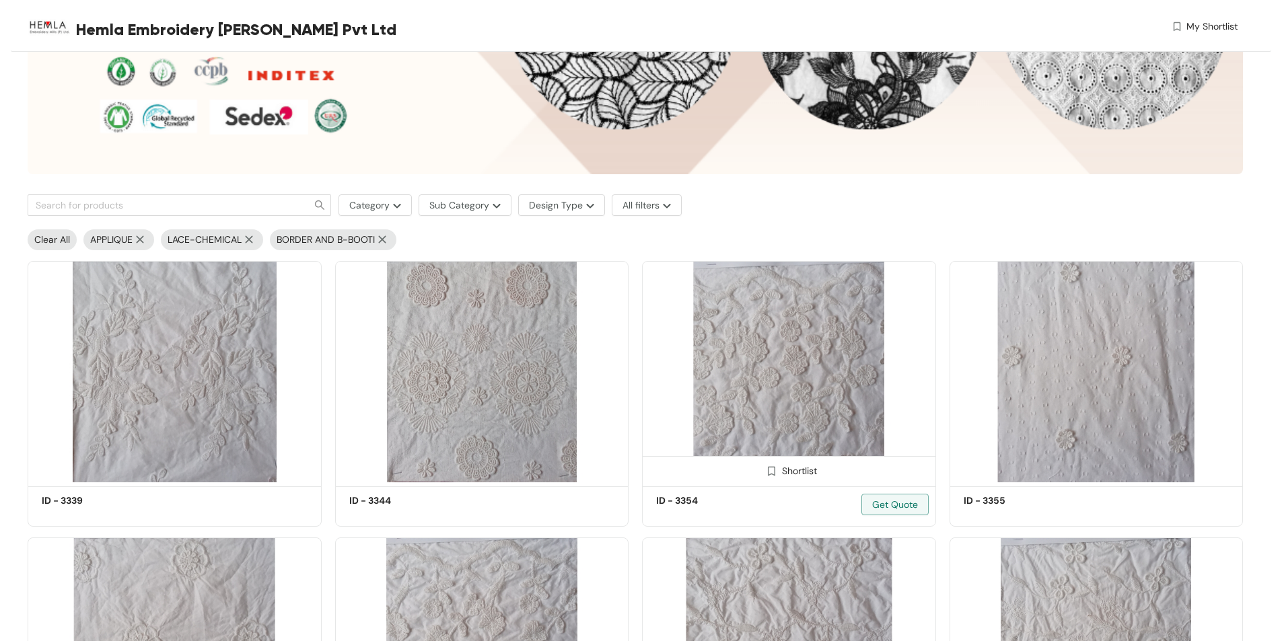
scroll to position [229, 0]
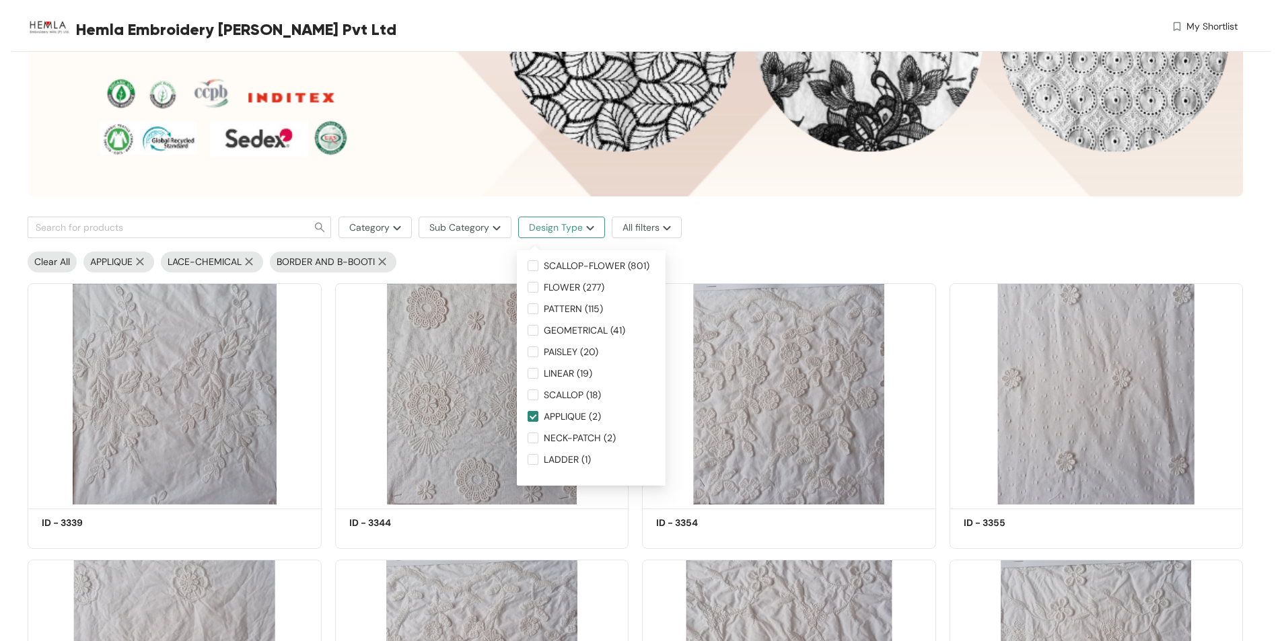
click at [593, 225] on button "Design Type" at bounding box center [561, 228] width 87 height 22
click at [532, 418] on input "APPLIQUE (2)" at bounding box center [533, 416] width 11 height 11
checkbox input "false"
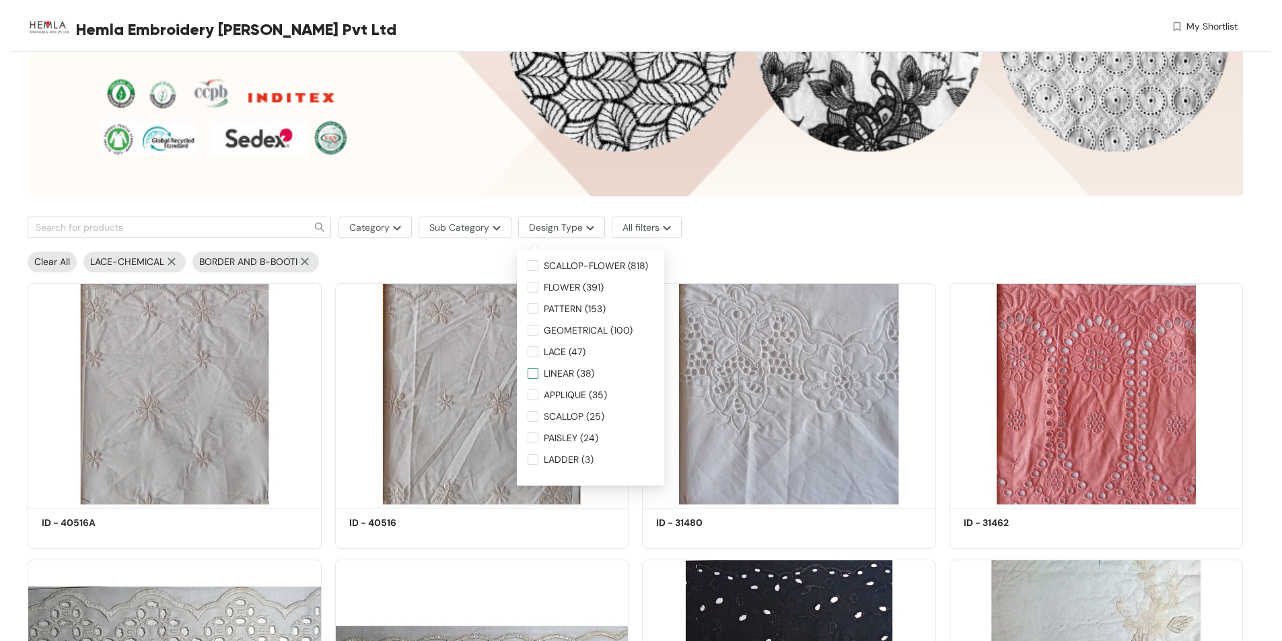
click at [535, 371] on input "LINEAR (38)" at bounding box center [533, 373] width 11 height 11
checkbox input "true"
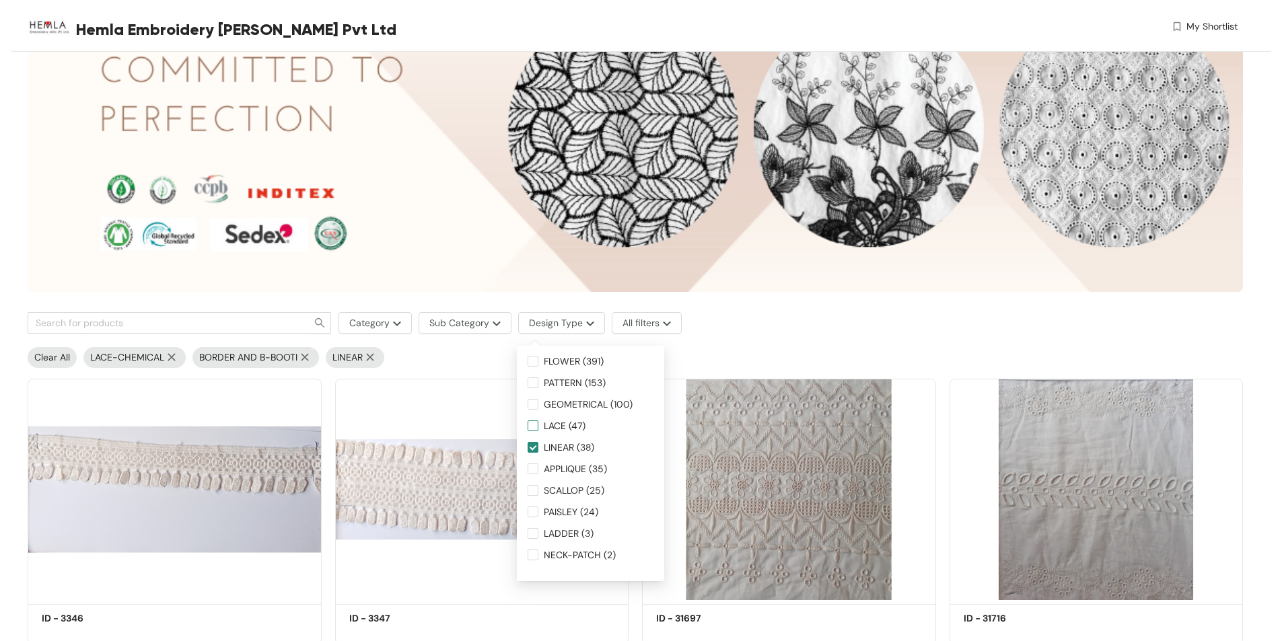
scroll to position [135, 0]
click at [535, 365] on input "FLOWER (391)" at bounding box center [533, 360] width 11 height 11
checkbox input "true"
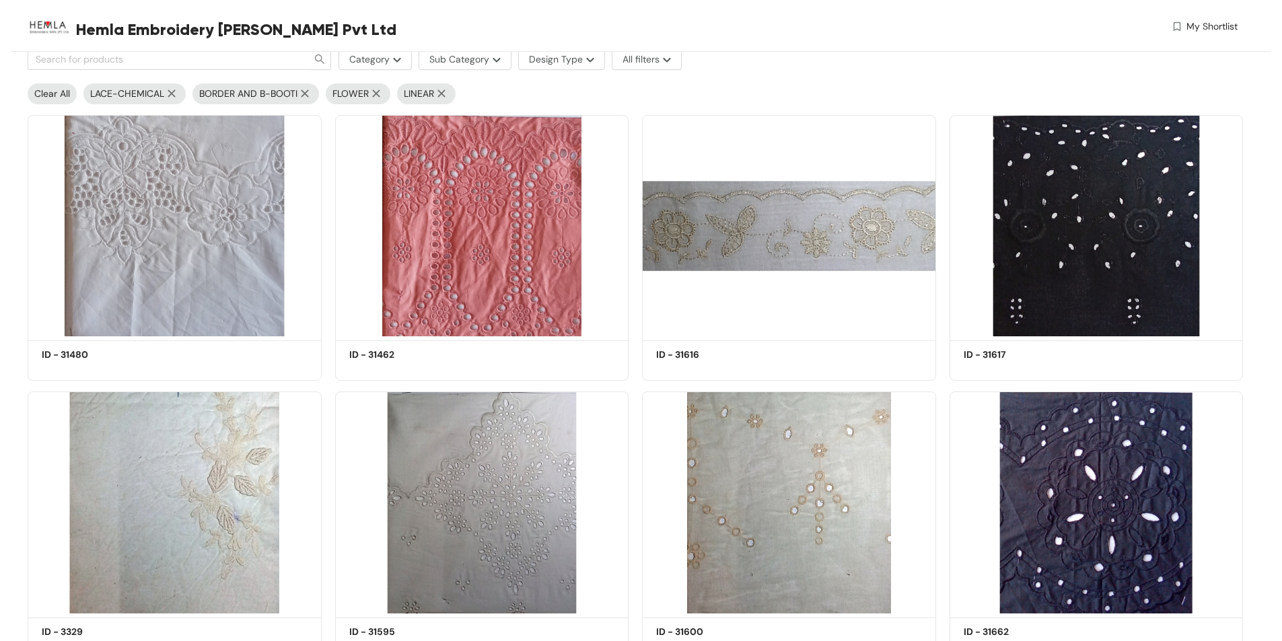
scroll to position [337, 0]
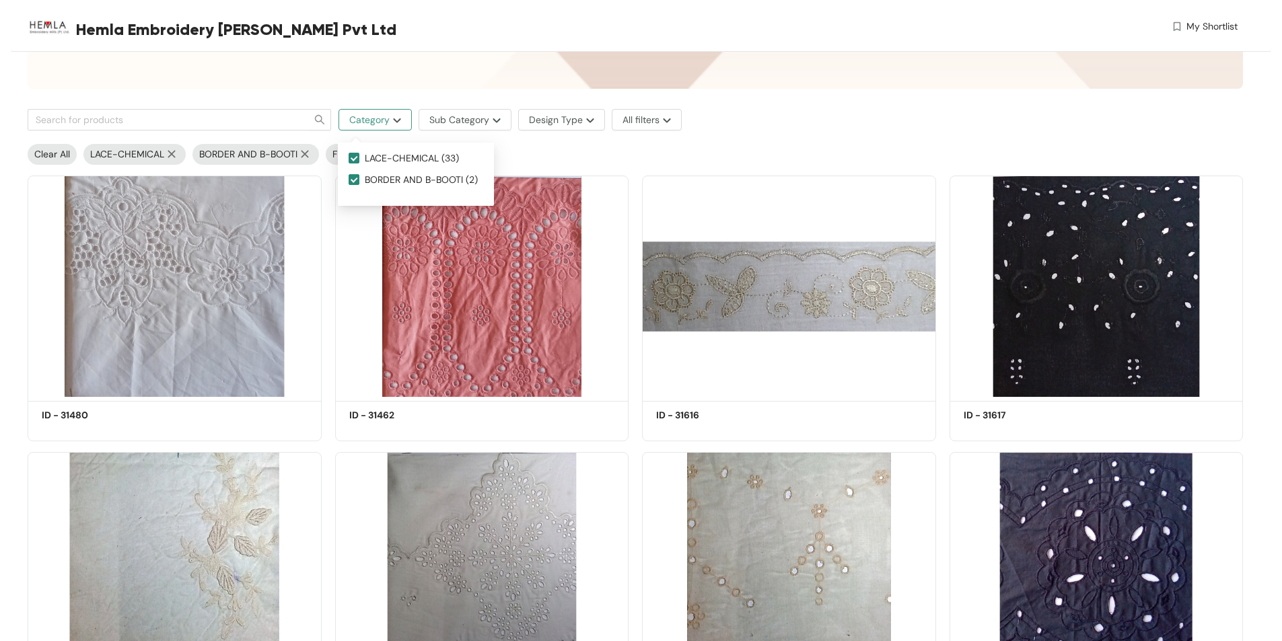
click at [385, 123] on span "Category" at bounding box center [369, 119] width 40 height 15
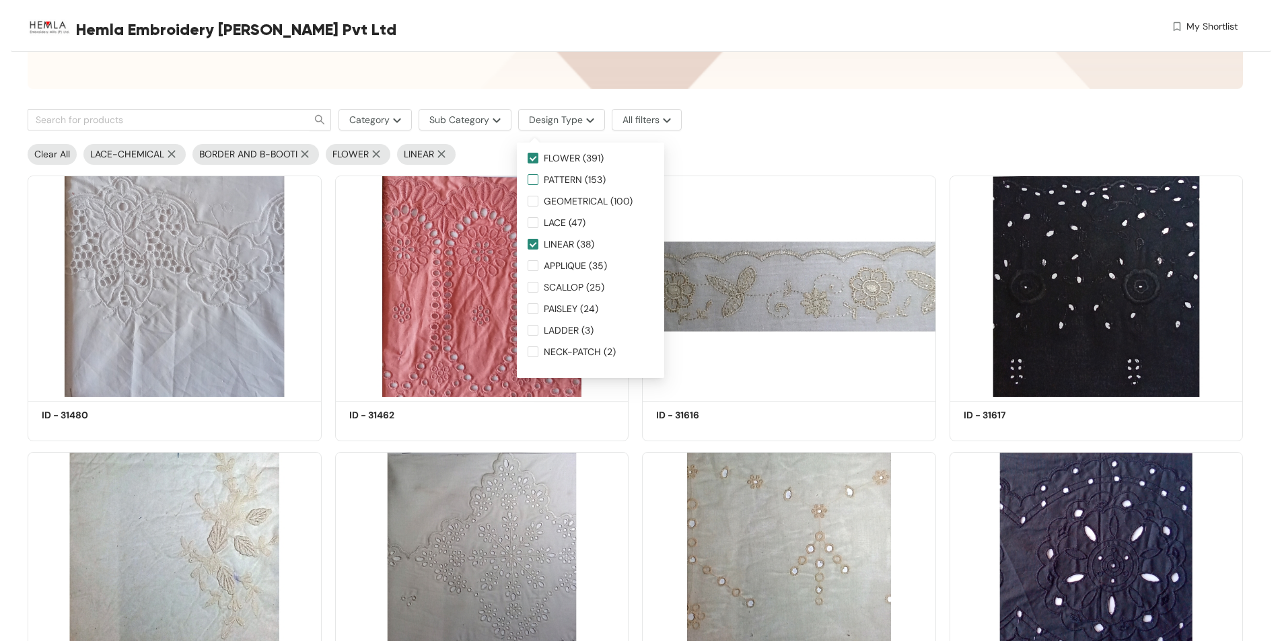
click at [535, 178] on input "PATTERN (153)" at bounding box center [533, 179] width 11 height 11
checkbox input "true"
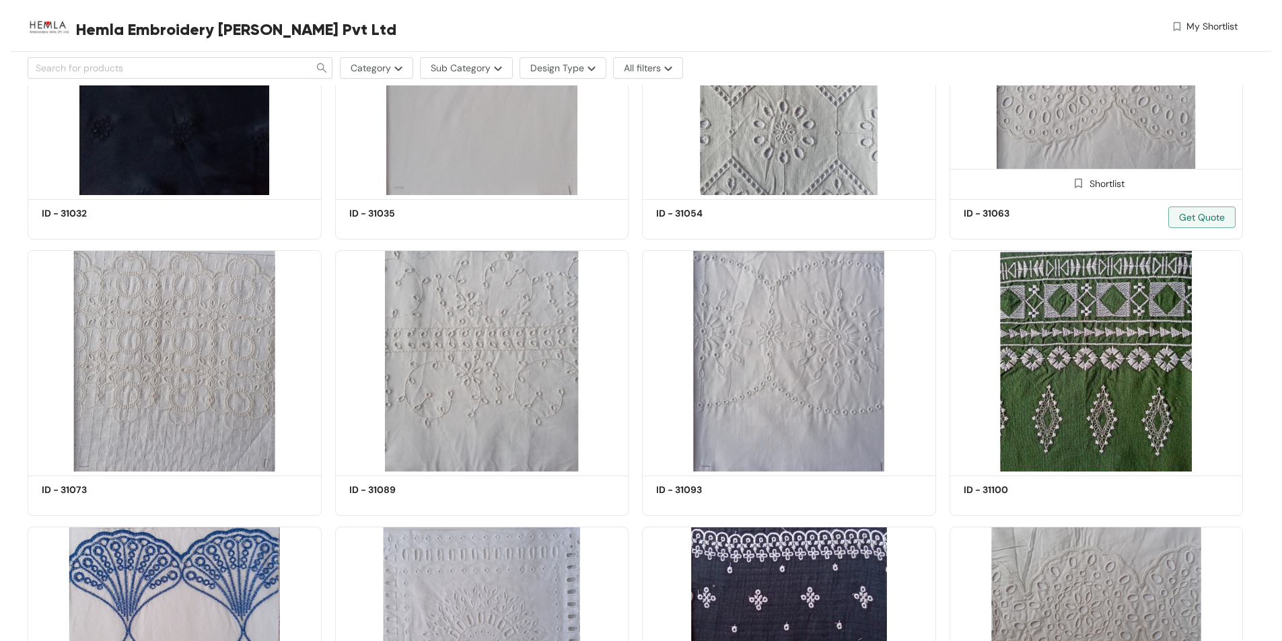
scroll to position [6326, 0]
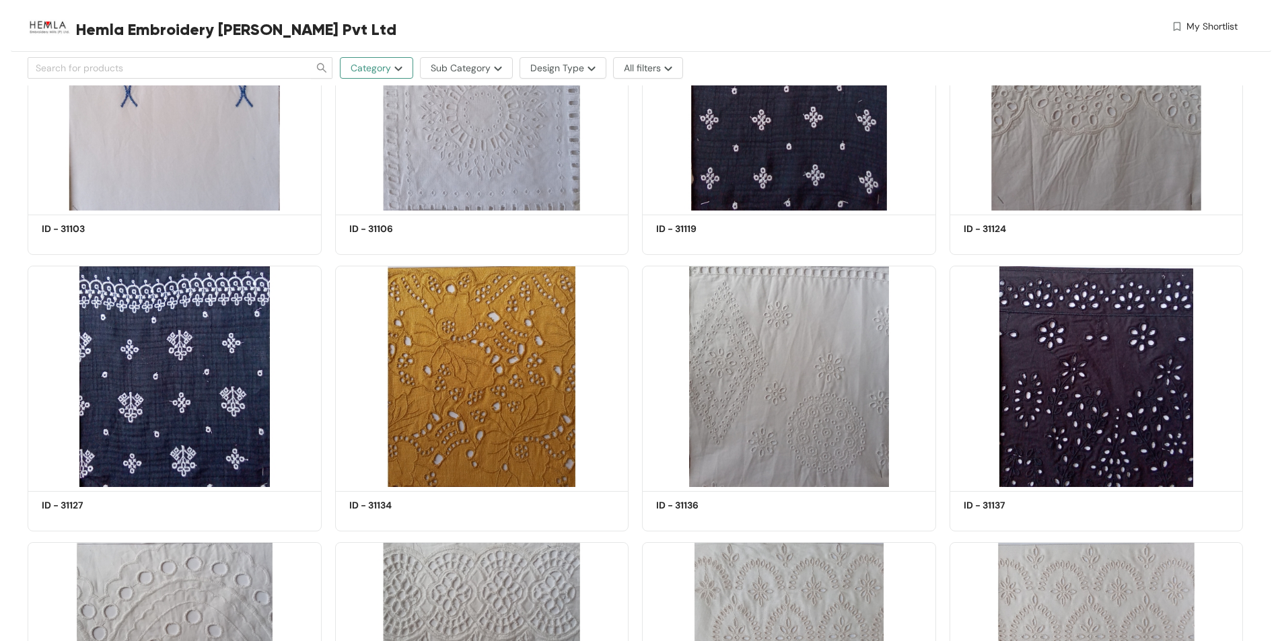
click at [369, 65] on span "Category" at bounding box center [371, 68] width 40 height 15
click at [361, 127] on input "BORDER AND B-BOOTI (2)" at bounding box center [356, 128] width 11 height 11
checkbox input "false"
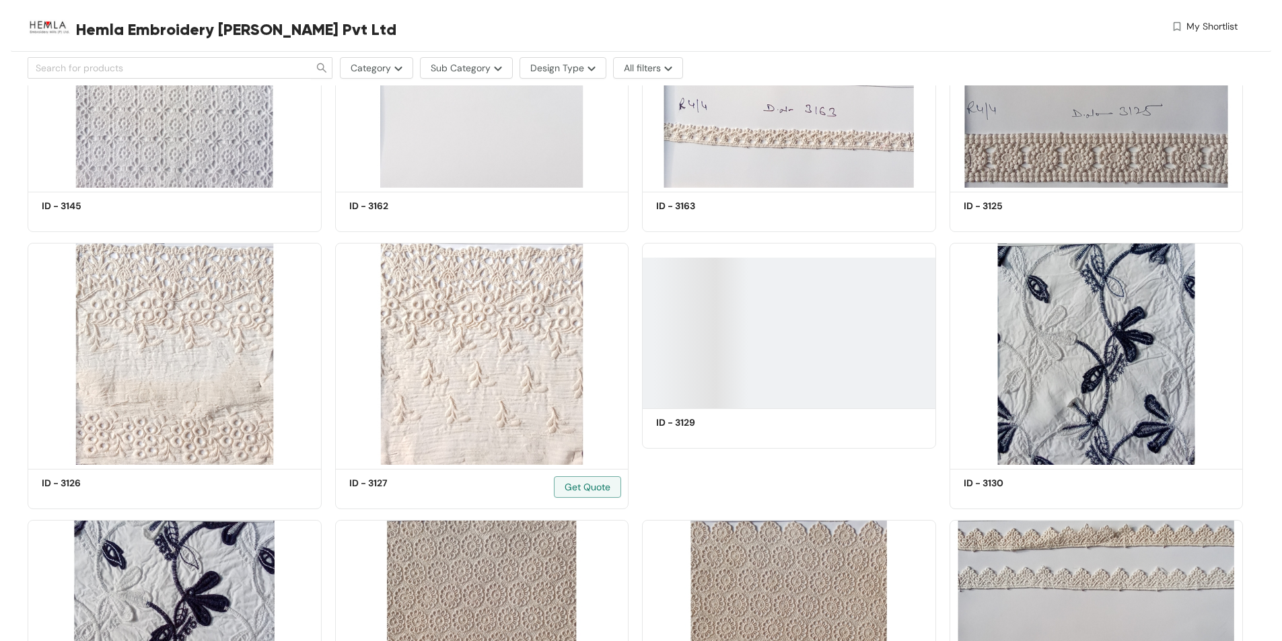
scroll to position [538, 0]
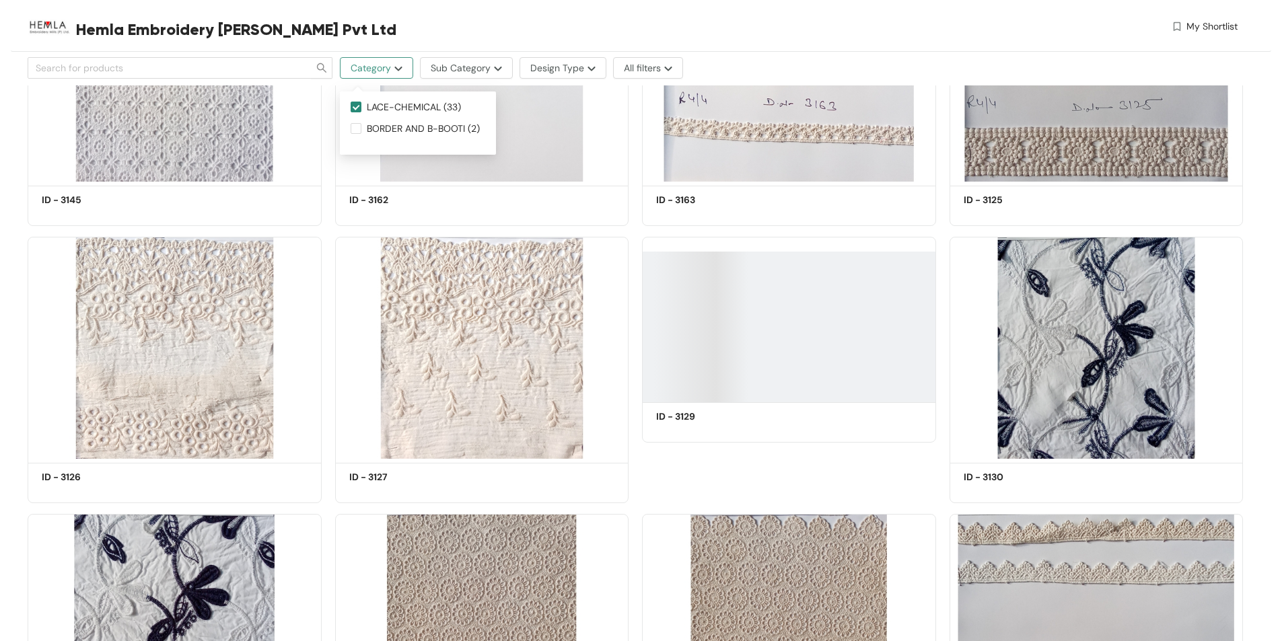
click at [404, 63] on button "Category" at bounding box center [376, 68] width 73 height 22
click at [355, 106] on input "LACE-CHEMICAL (33)" at bounding box center [356, 107] width 11 height 11
checkbox input "false"
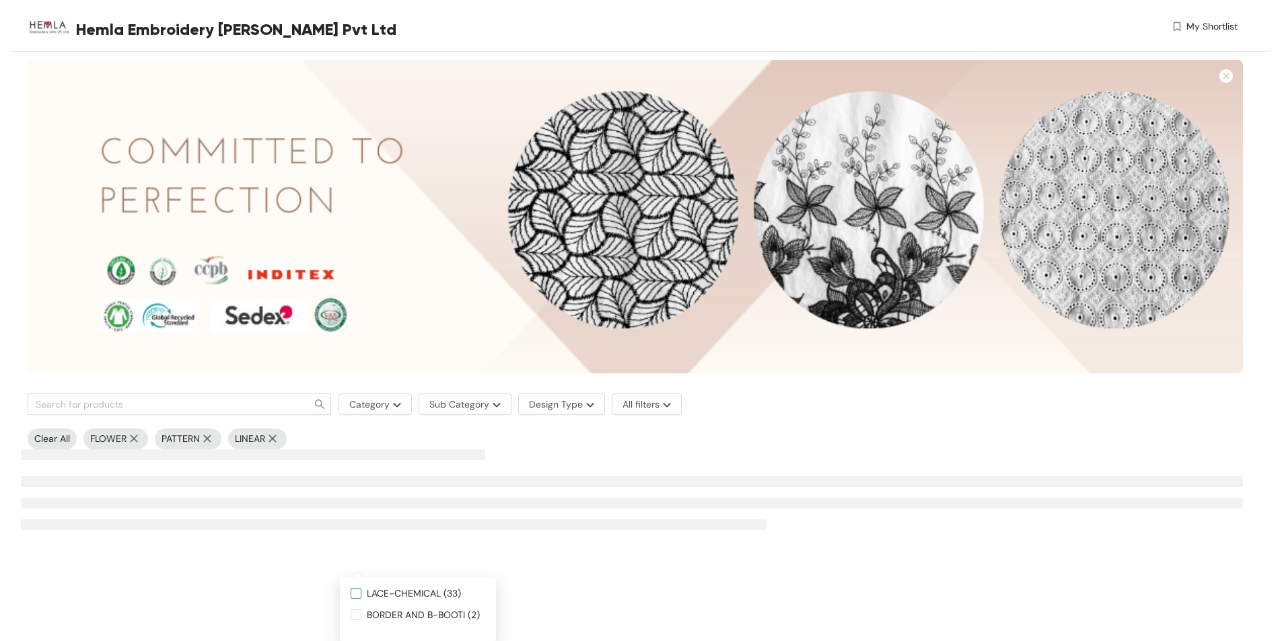
scroll to position [0, 0]
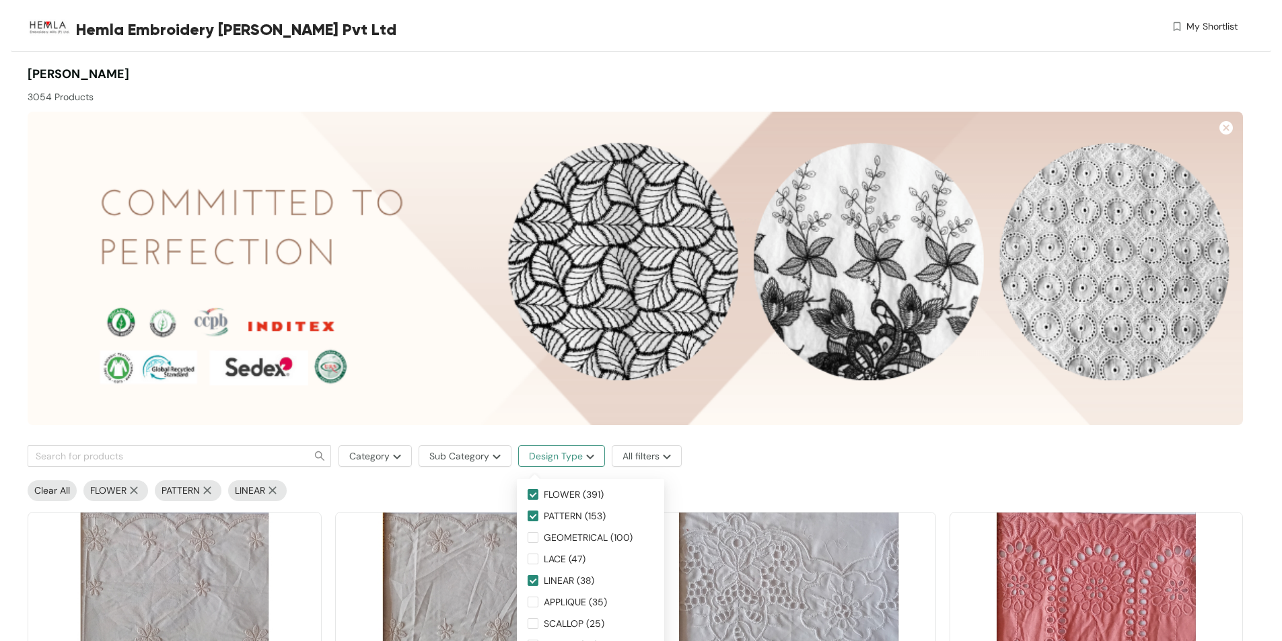
click at [561, 457] on span "Design Type" at bounding box center [556, 456] width 54 height 15
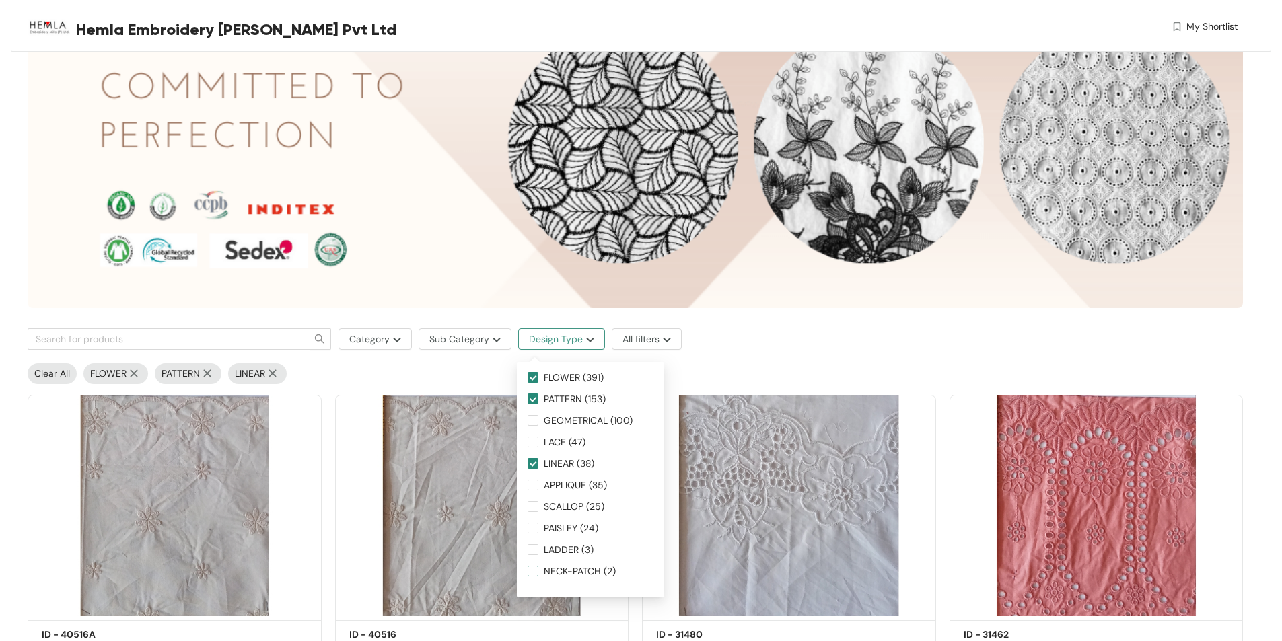
scroll to position [135, 0]
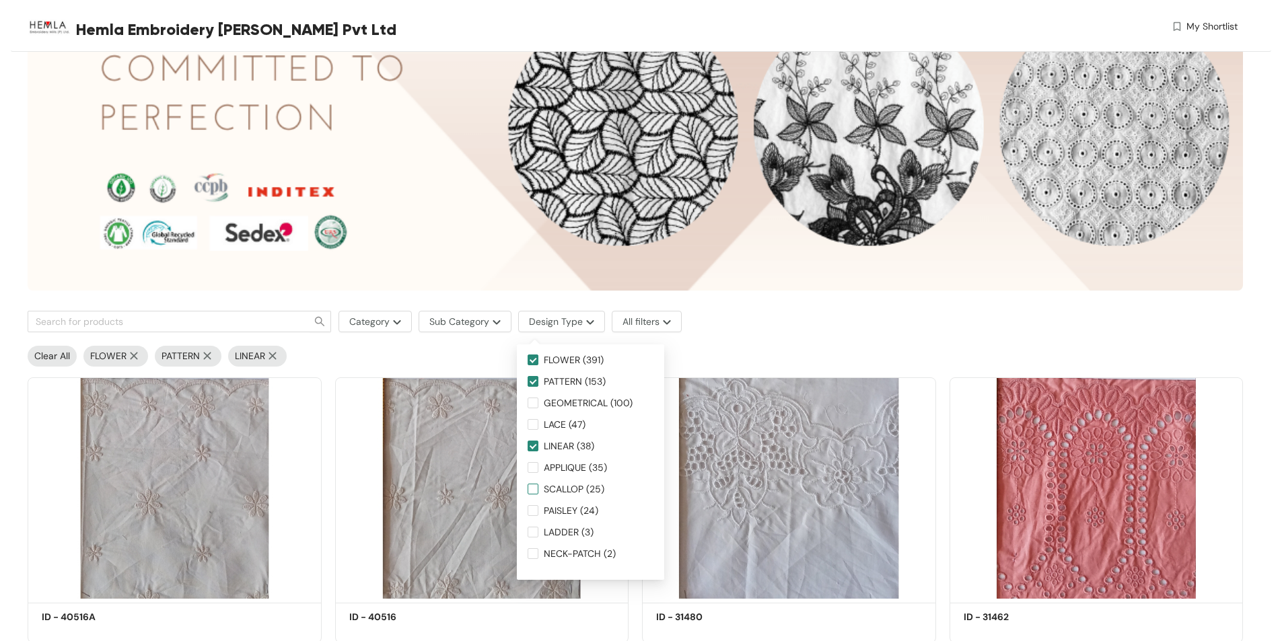
click at [540, 487] on span "SCALLOP (25)" at bounding box center [573, 489] width 71 height 15
click at [538, 487] on input "SCALLOP (25)" at bounding box center [533, 489] width 11 height 11
checkbox input "true"
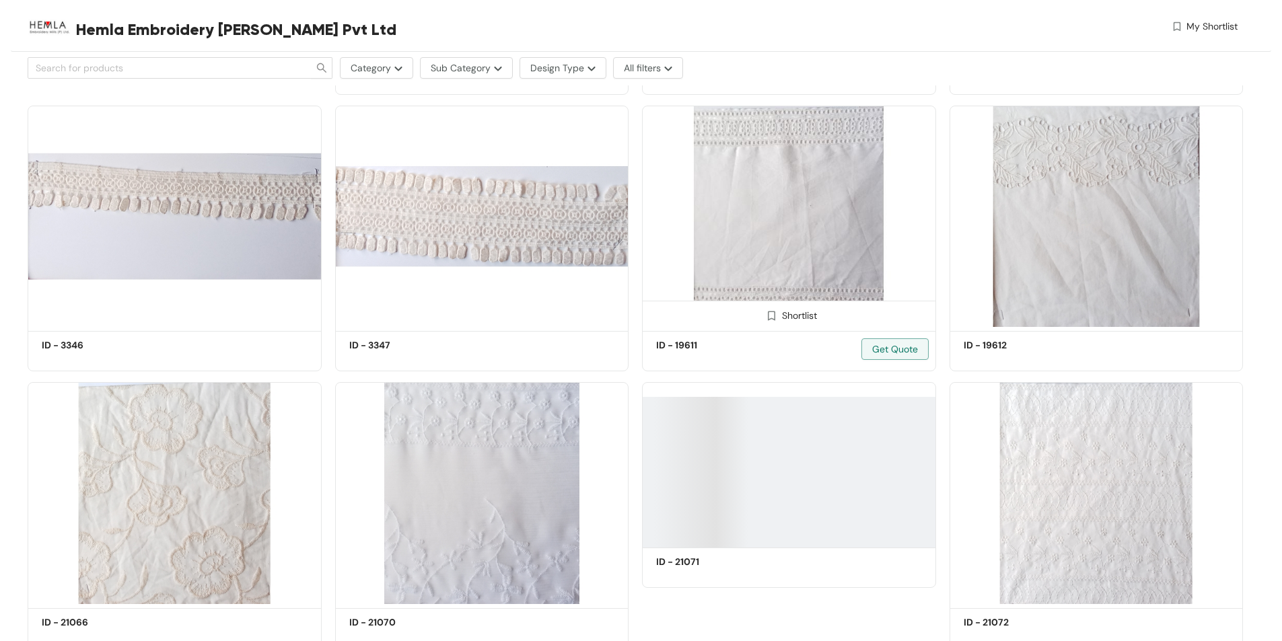
scroll to position [18037, 0]
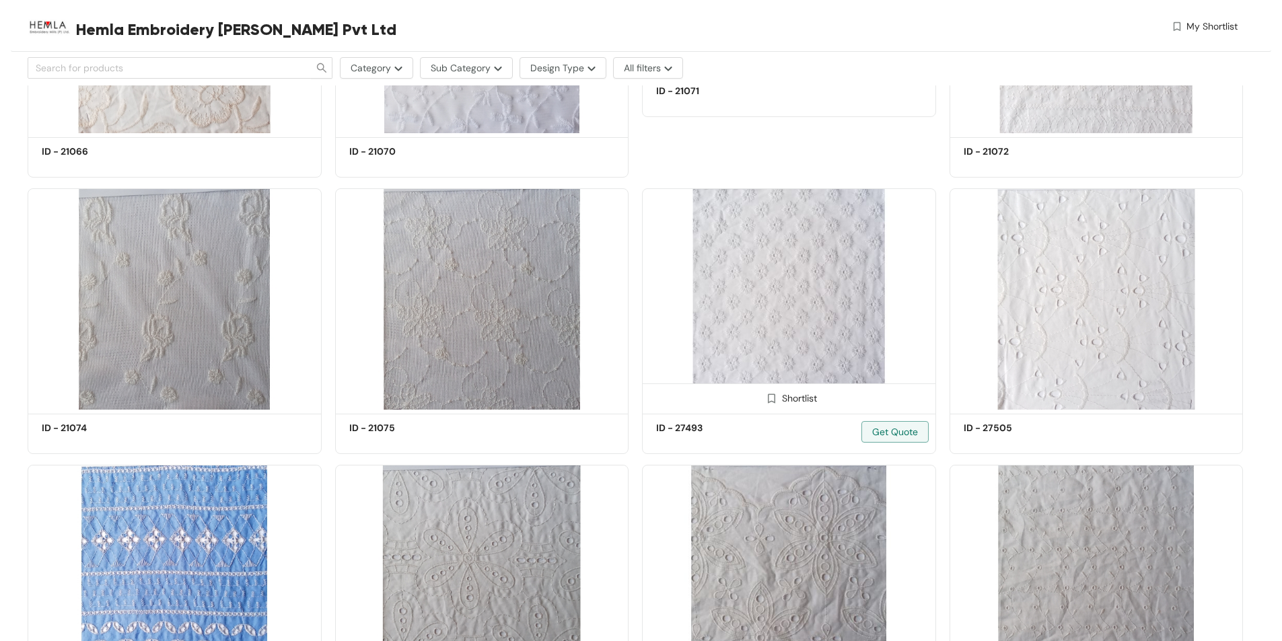
drag, startPoint x: 785, startPoint y: 319, endPoint x: 716, endPoint y: 277, distance: 80.9
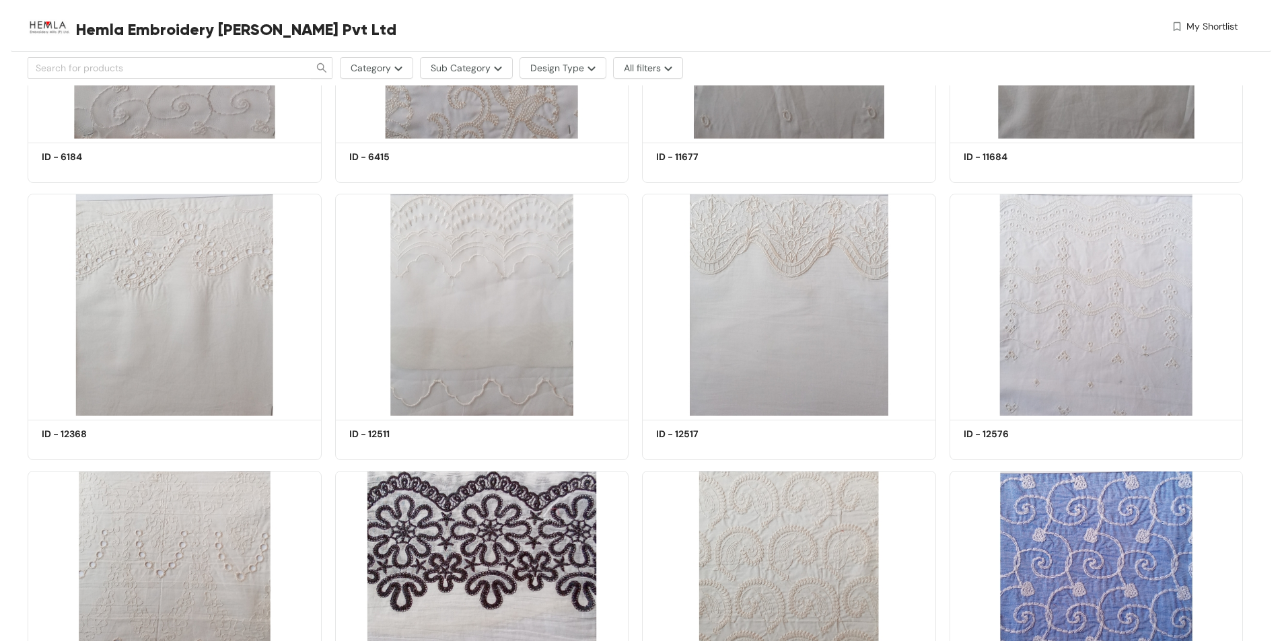
scroll to position [37488, 0]
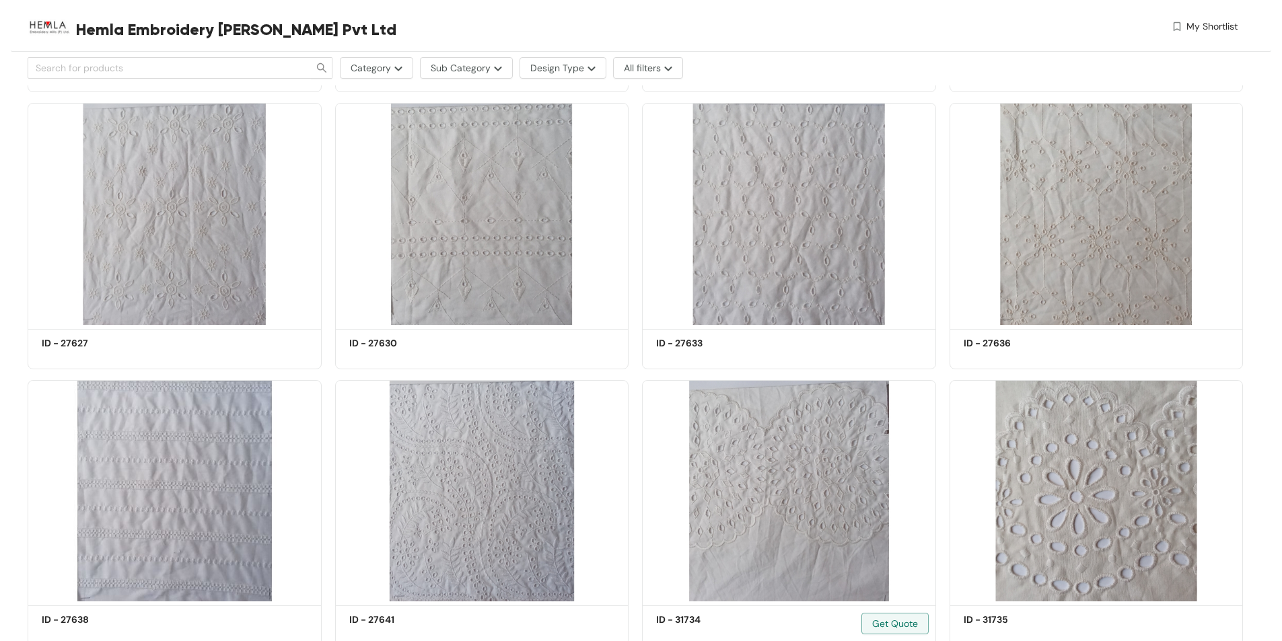
scroll to position [39305, 0]
